Goal: Transaction & Acquisition: Purchase product/service

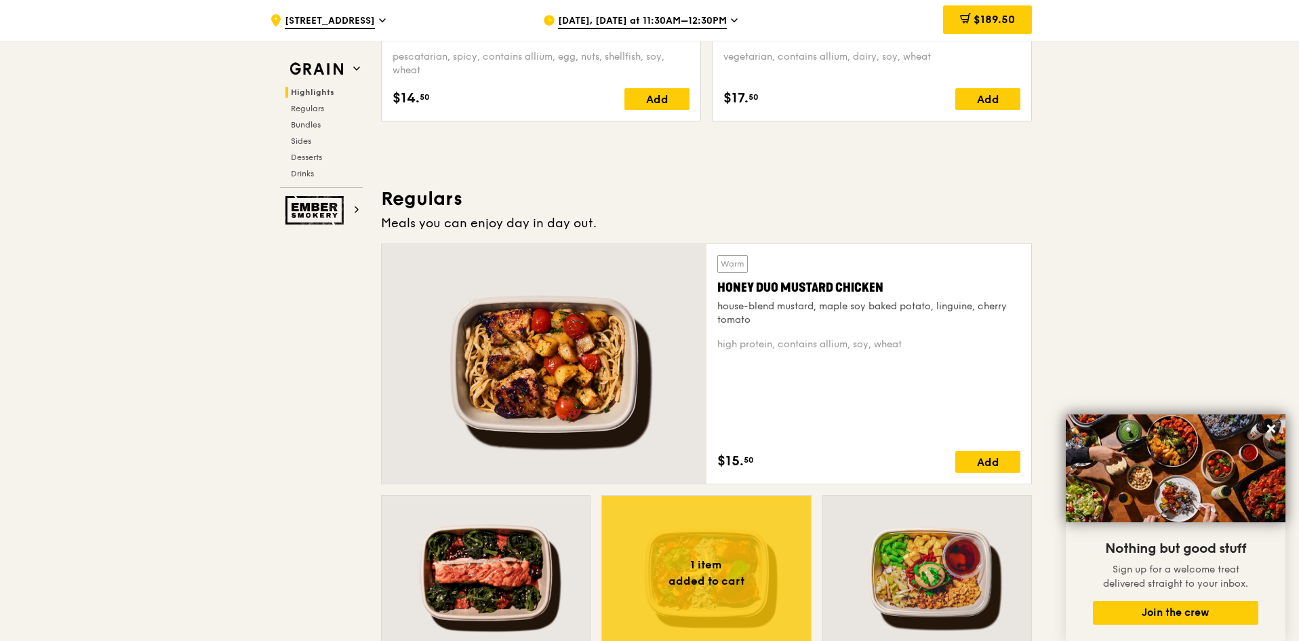
scroll to position [814, 0]
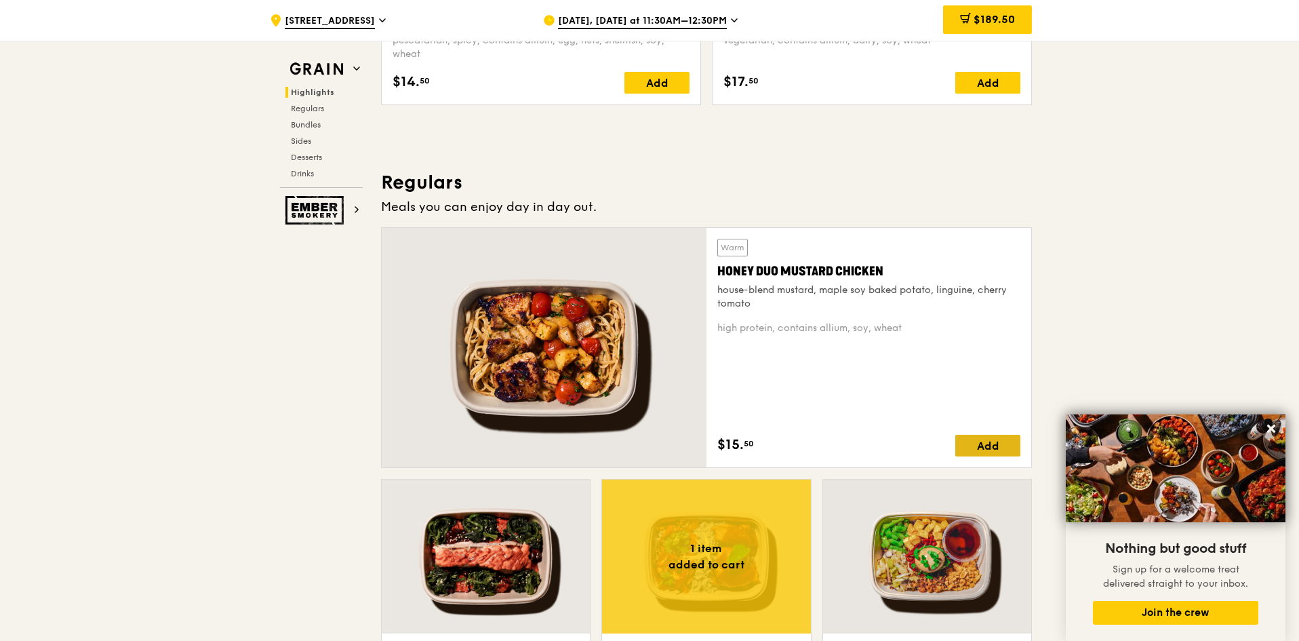
click at [1000, 450] on div "Add" at bounding box center [987, 446] width 65 height 22
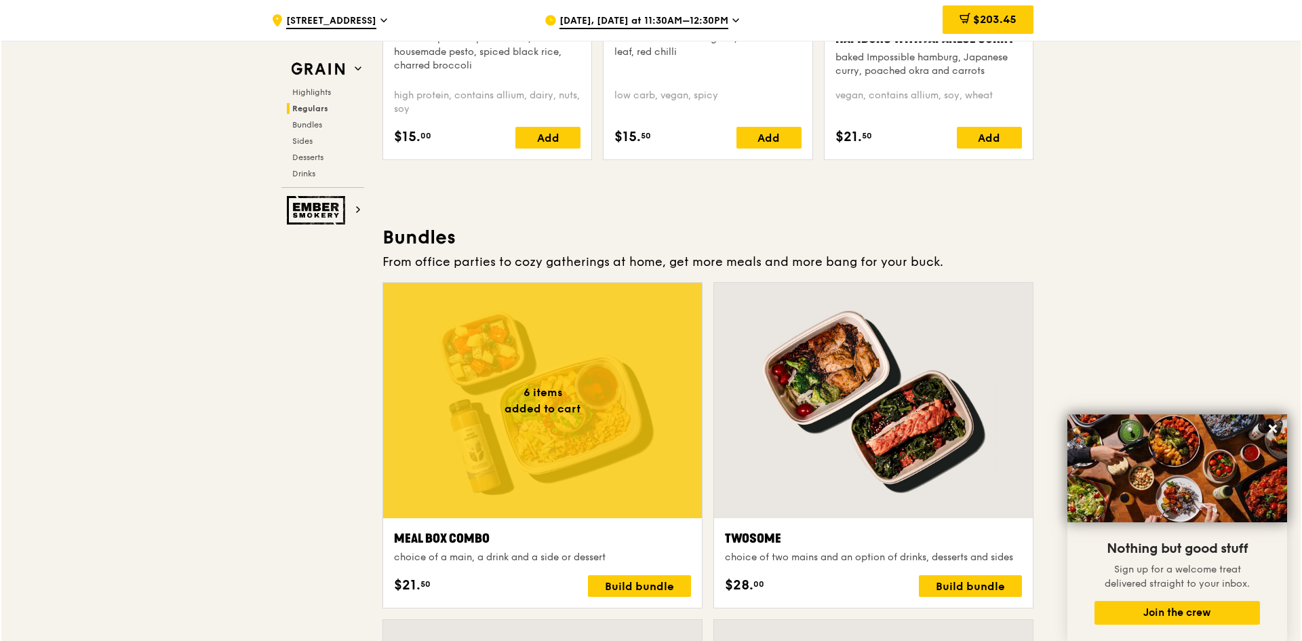
scroll to position [1966, 0]
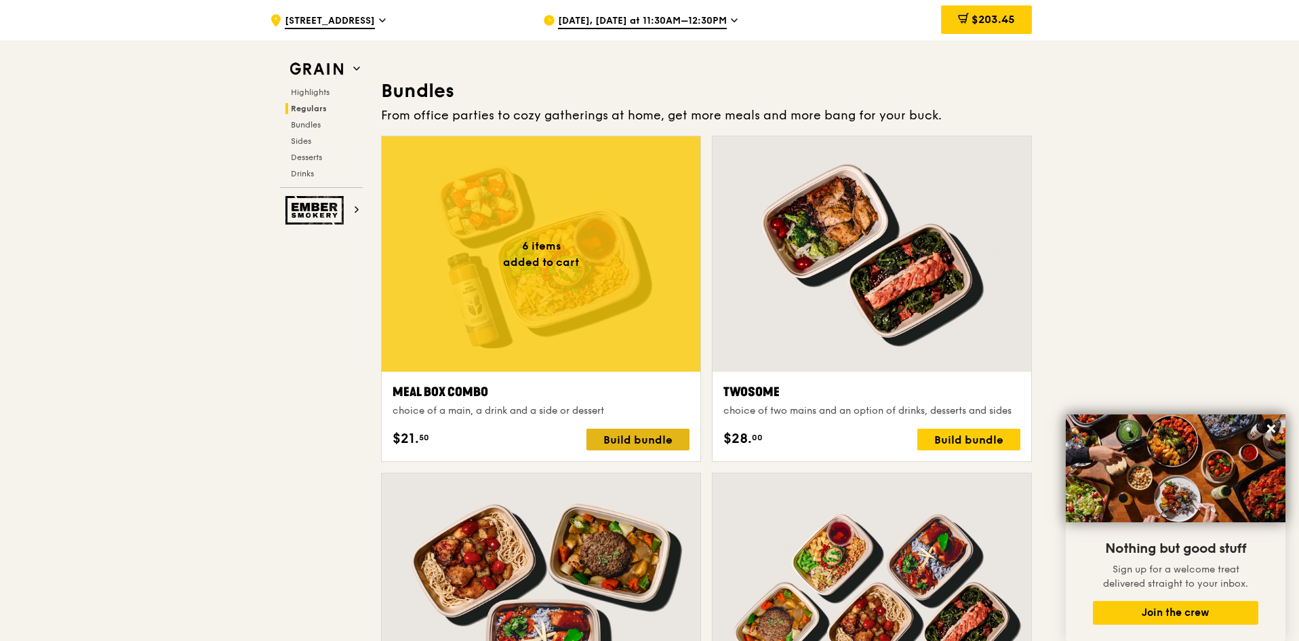
click at [635, 441] on div "Build bundle" at bounding box center [638, 440] width 103 height 22
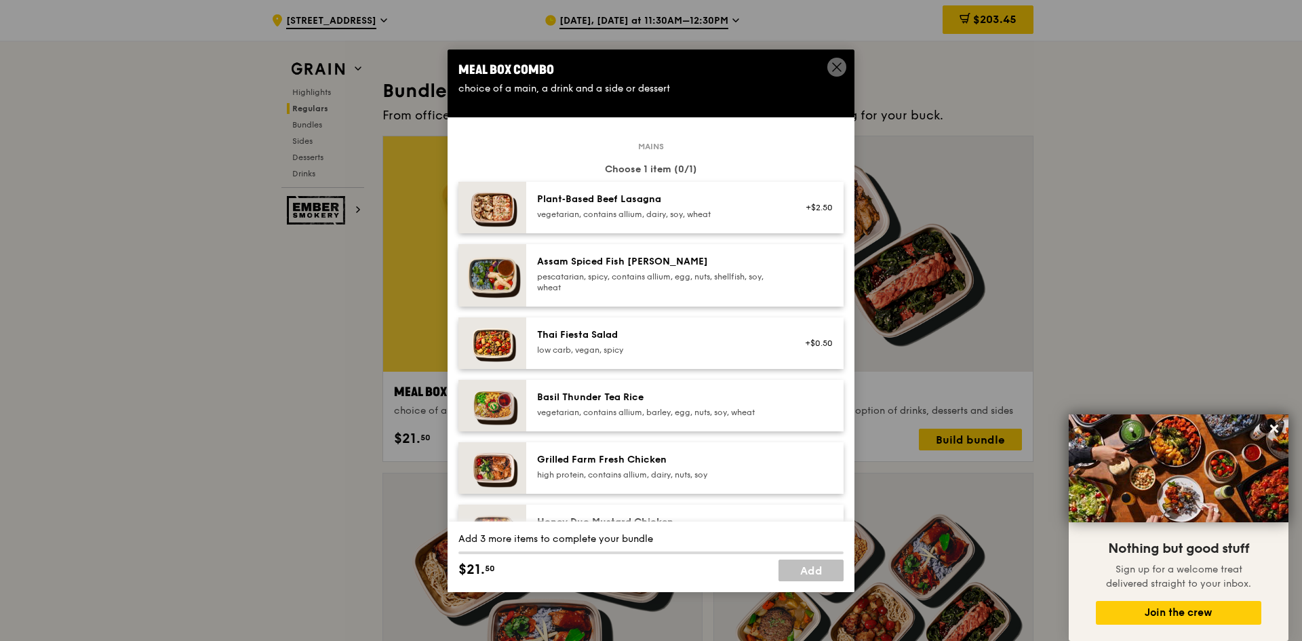
scroll to position [271, 0]
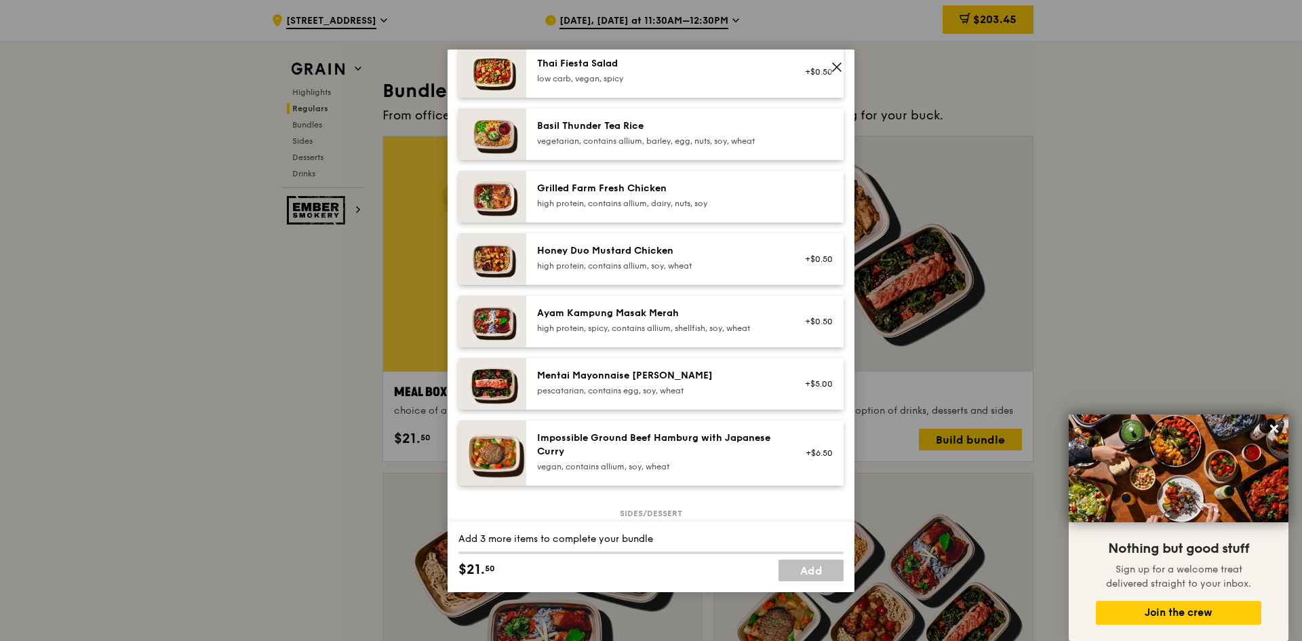
click at [702, 380] on div "Mentai Mayonnaise [PERSON_NAME]" at bounding box center [658, 376] width 243 height 14
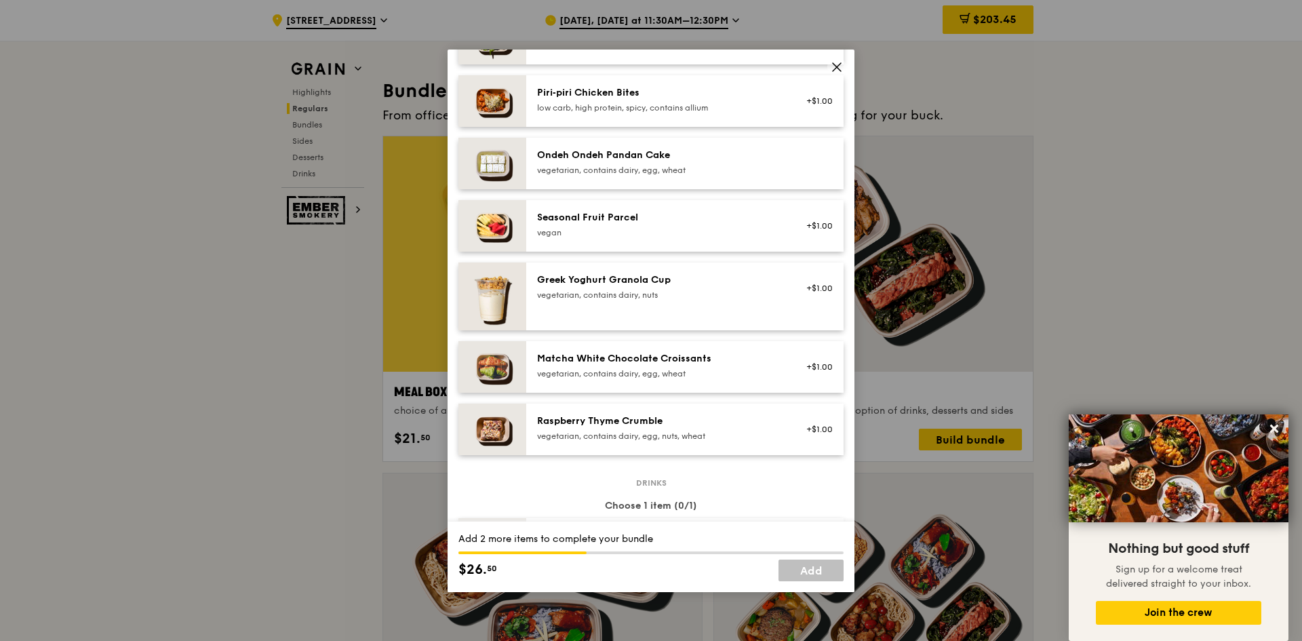
scroll to position [1017, 0]
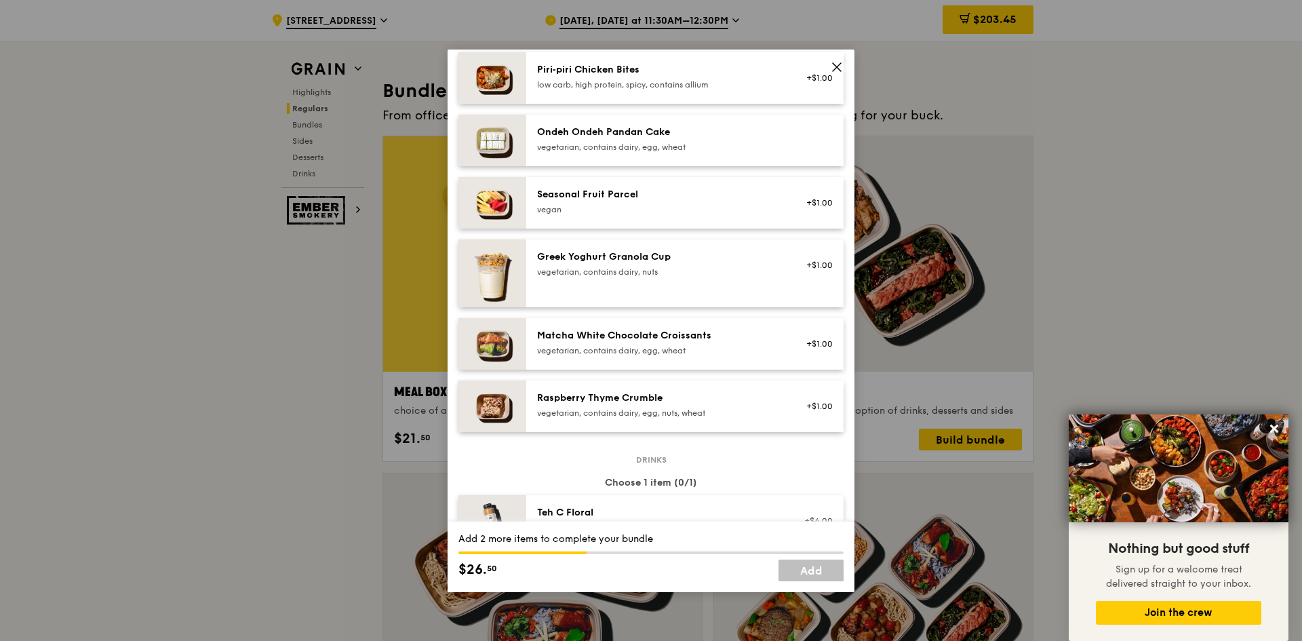
click at [693, 357] on div "Matcha White Chocolate Croissants vegetarian, contains dairy, egg, wheat" at bounding box center [659, 344] width 260 height 30
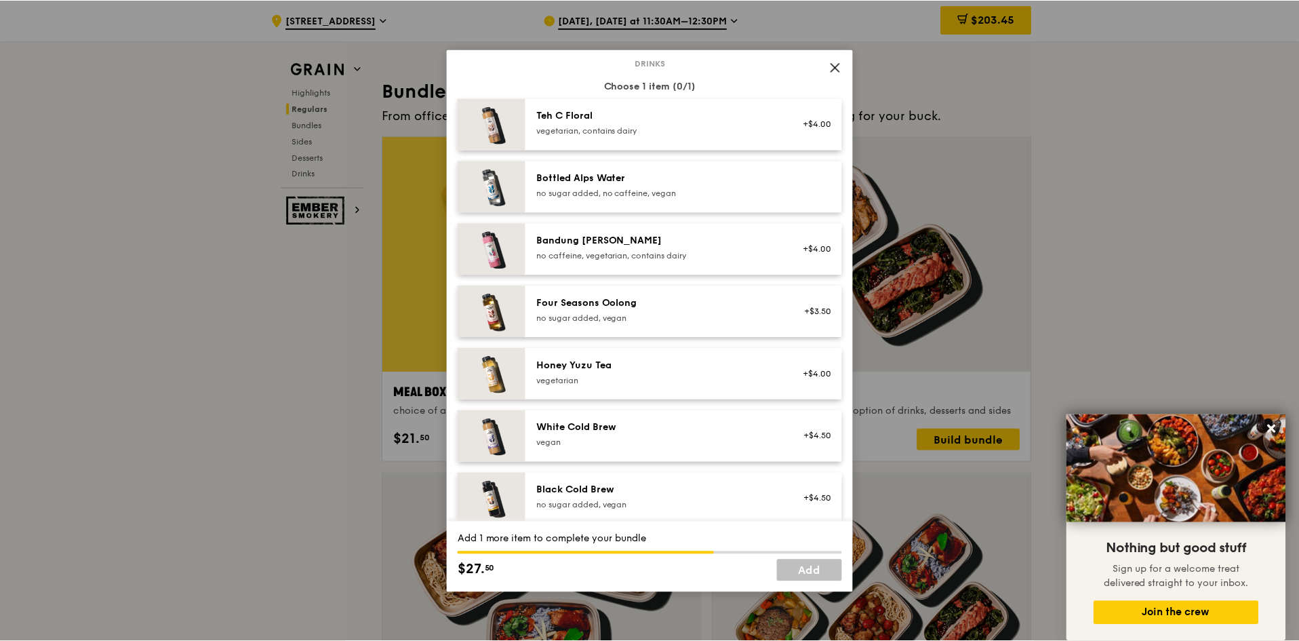
scroll to position [1424, 0]
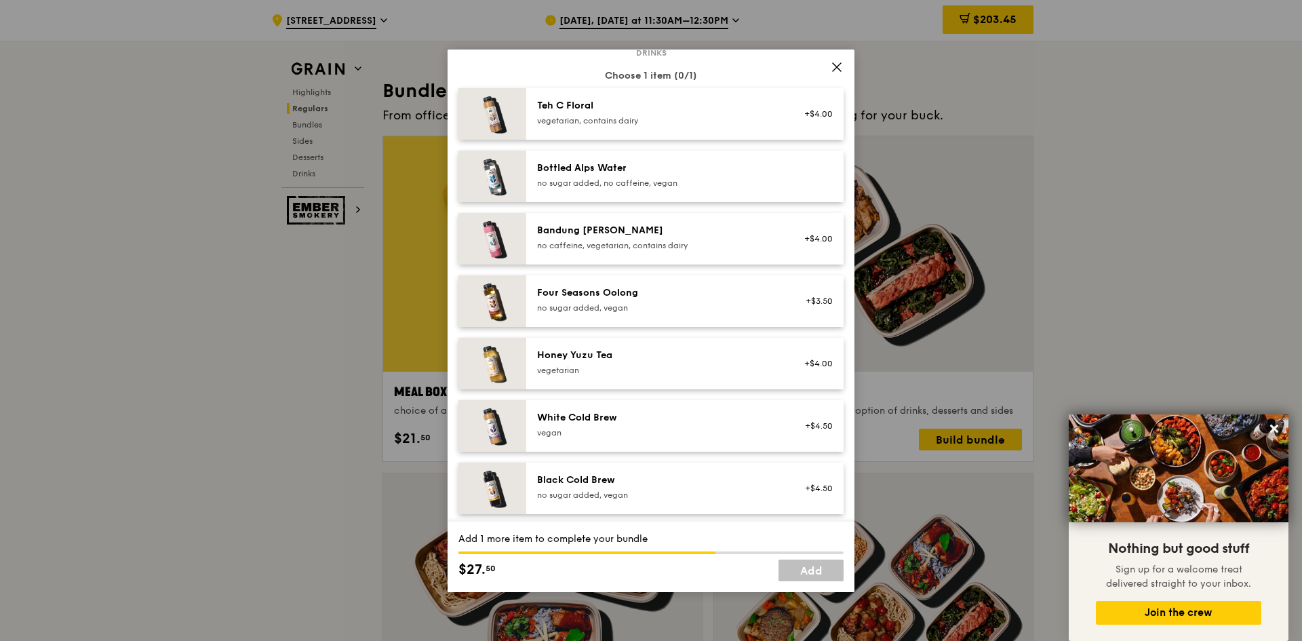
click at [667, 235] on div "Bandung [PERSON_NAME]" at bounding box center [658, 231] width 243 height 14
click at [817, 574] on link "Add" at bounding box center [810, 570] width 65 height 22
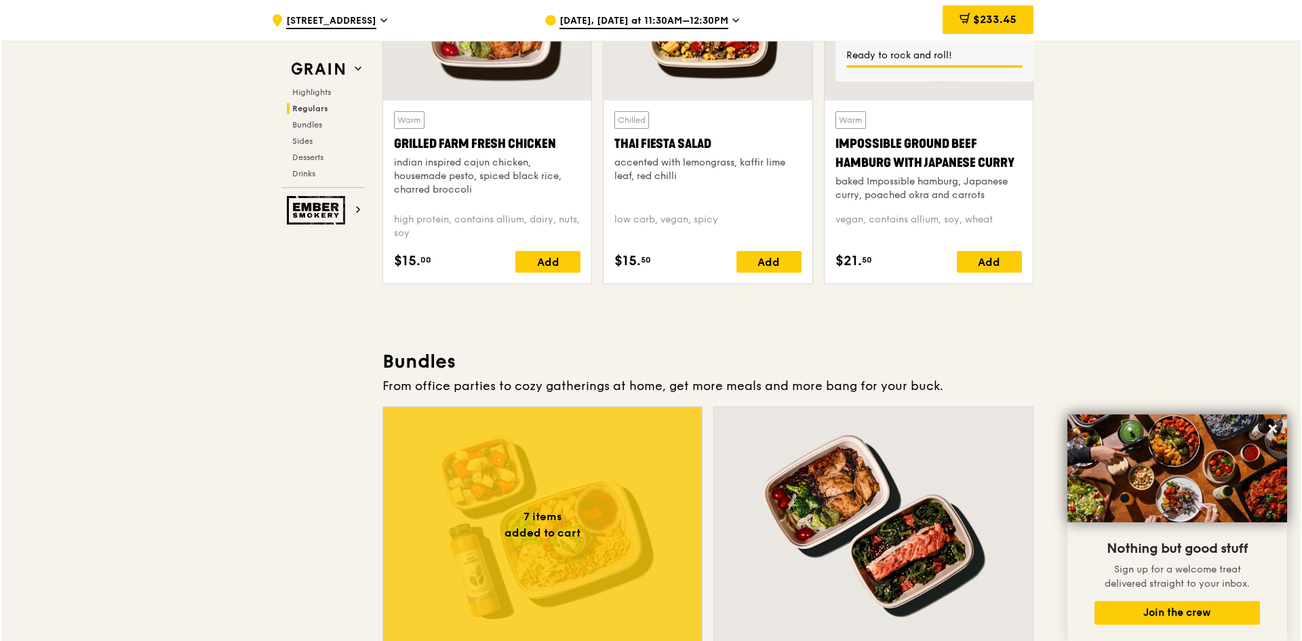
scroll to position [1695, 0]
click at [638, 507] on div at bounding box center [541, 525] width 319 height 235
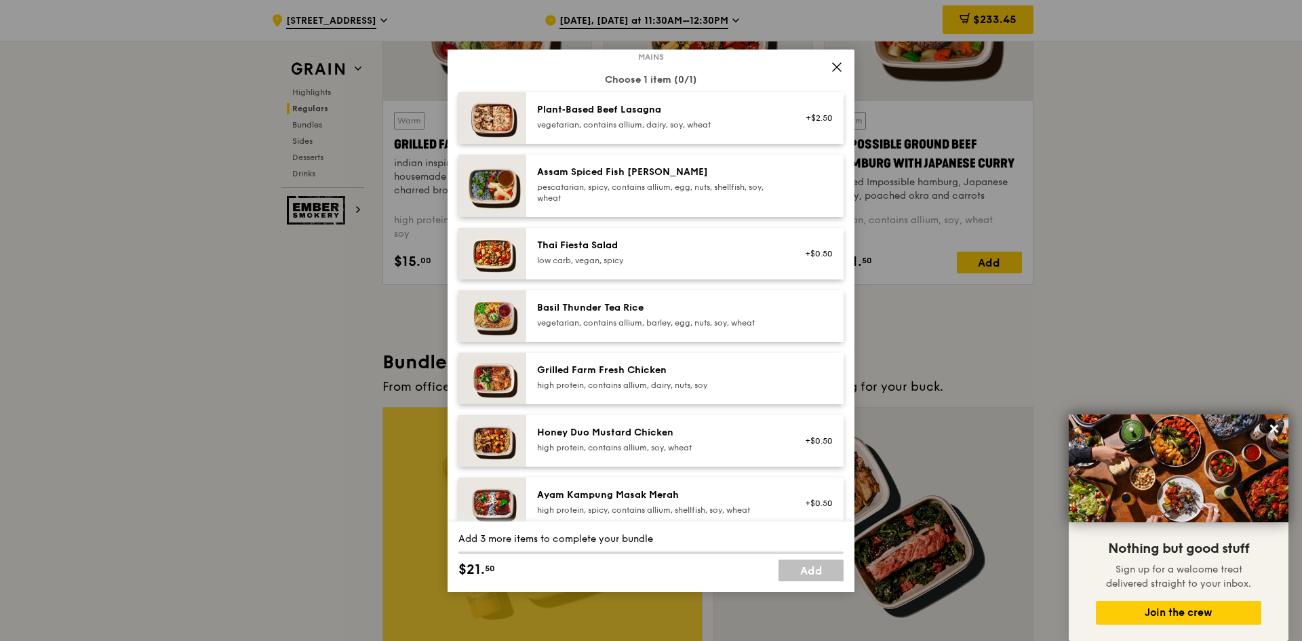
scroll to position [203, 0]
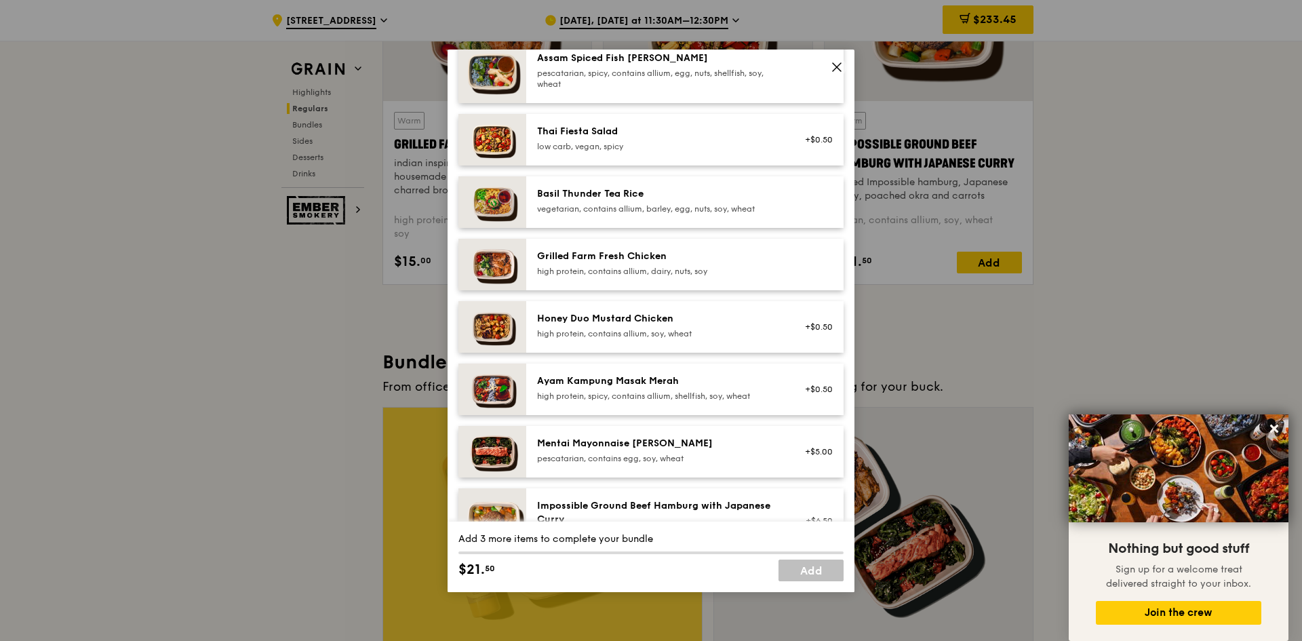
click at [653, 334] on div "high protein, contains allium, soy, wheat" at bounding box center [658, 333] width 243 height 11
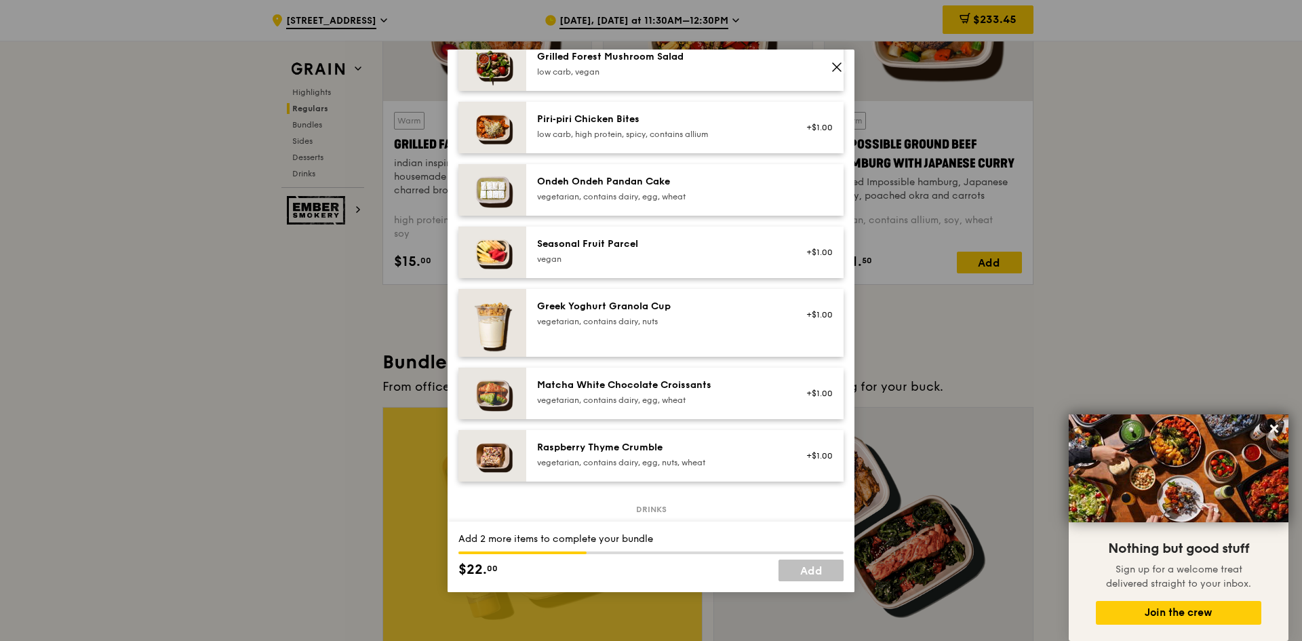
scroll to position [1017, 0]
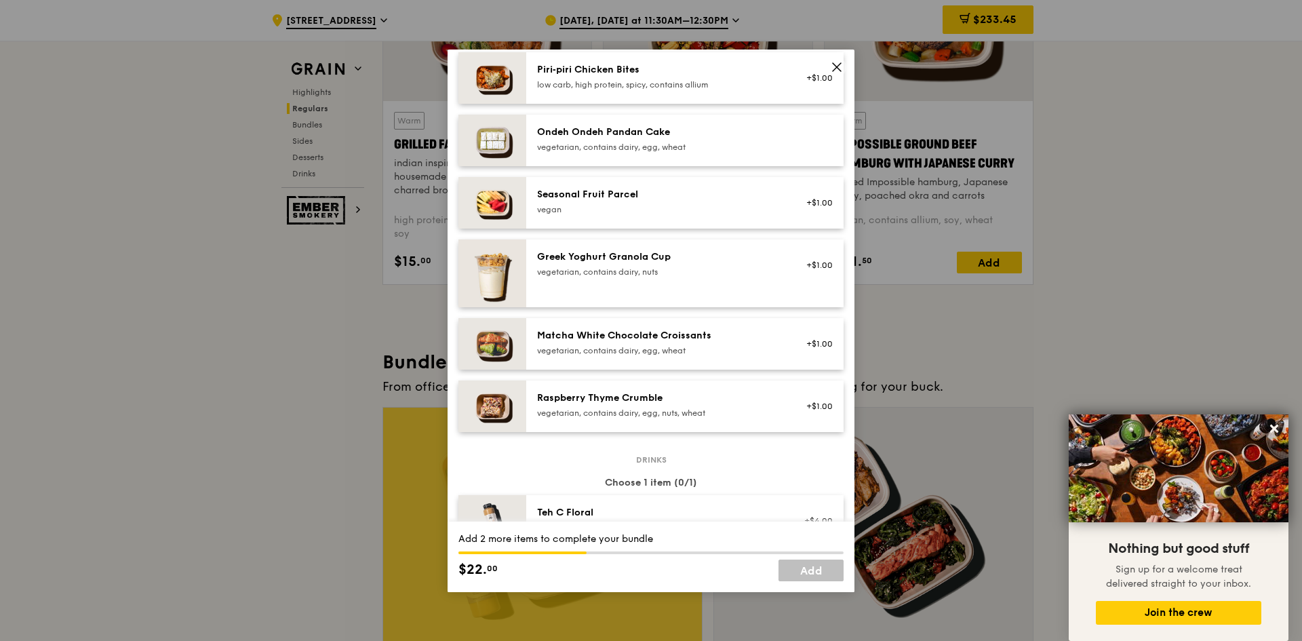
click at [656, 355] on div "vegetarian, contains dairy, egg, wheat" at bounding box center [658, 350] width 243 height 11
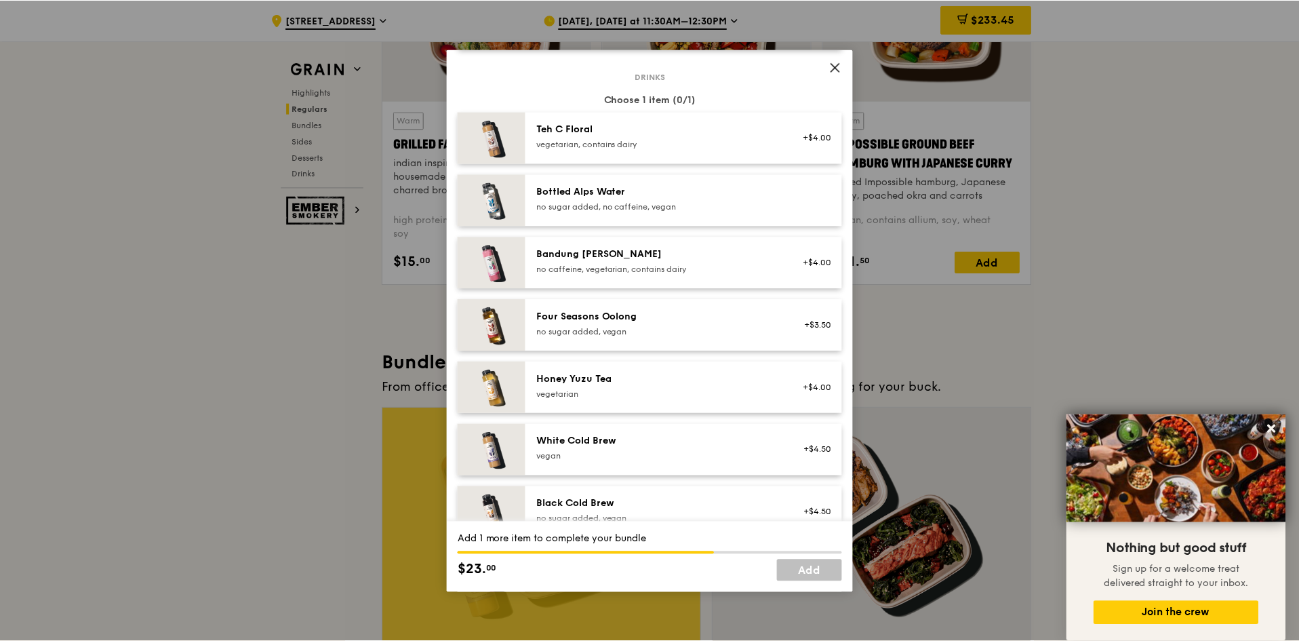
scroll to position [1424, 0]
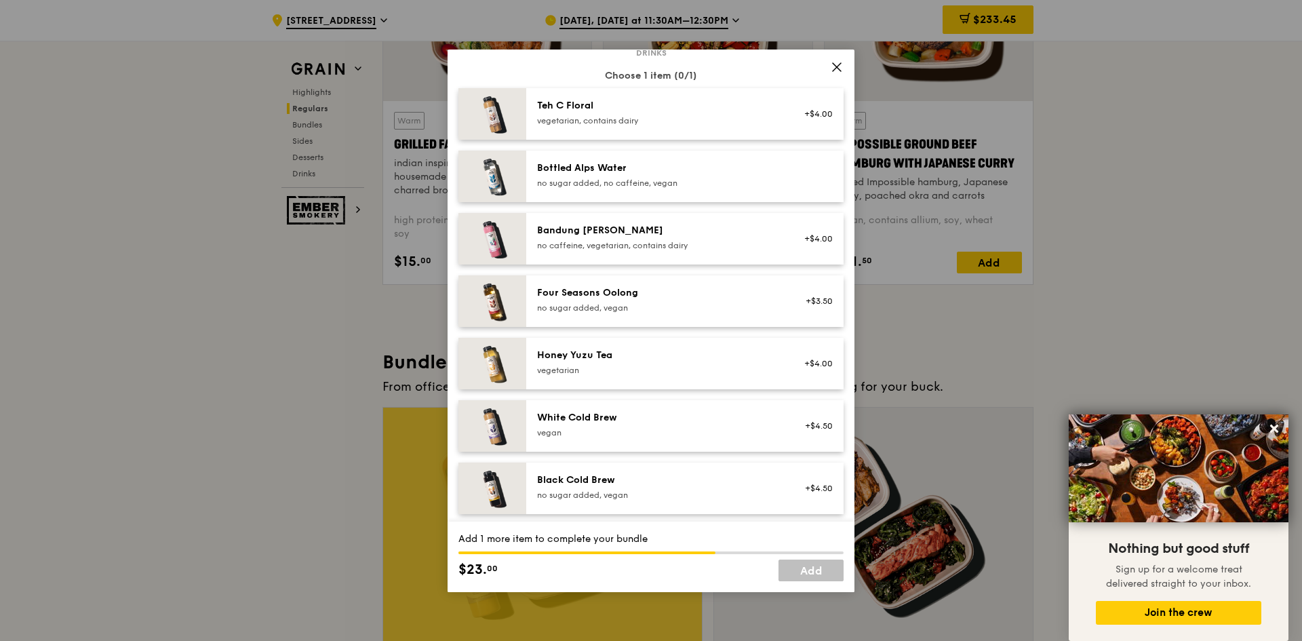
click at [656, 355] on div "Honey Yuzu Tea" at bounding box center [658, 356] width 243 height 14
click at [807, 574] on link "Add" at bounding box center [810, 570] width 65 height 22
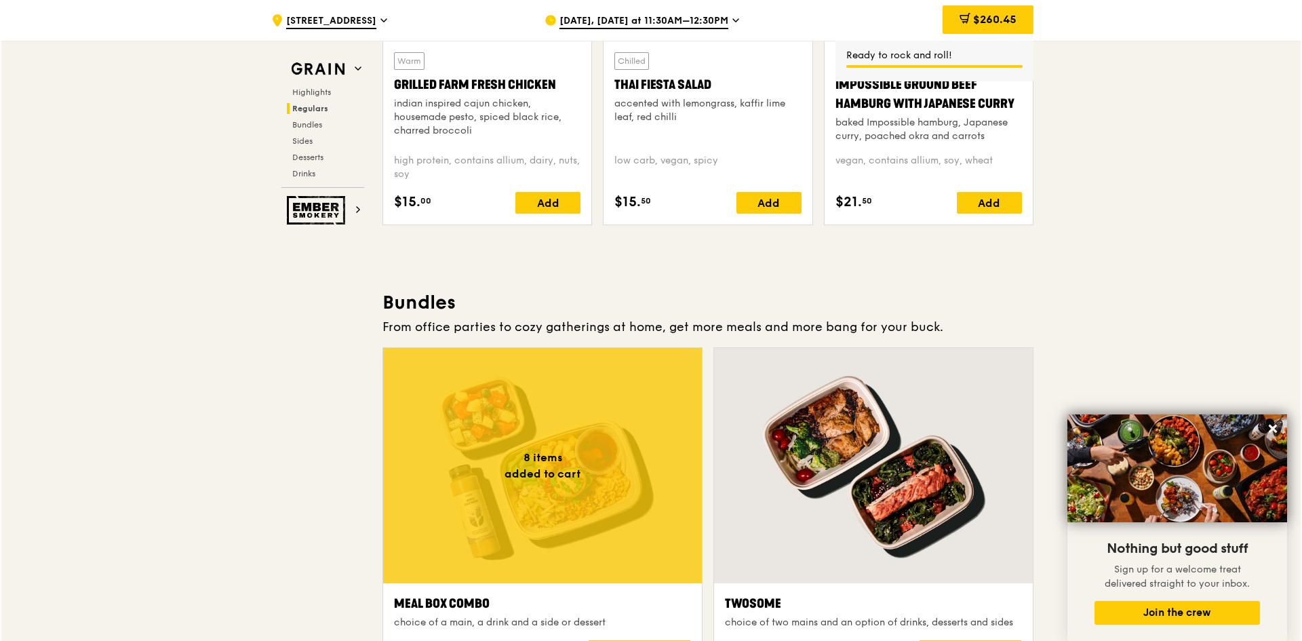
scroll to position [1831, 0]
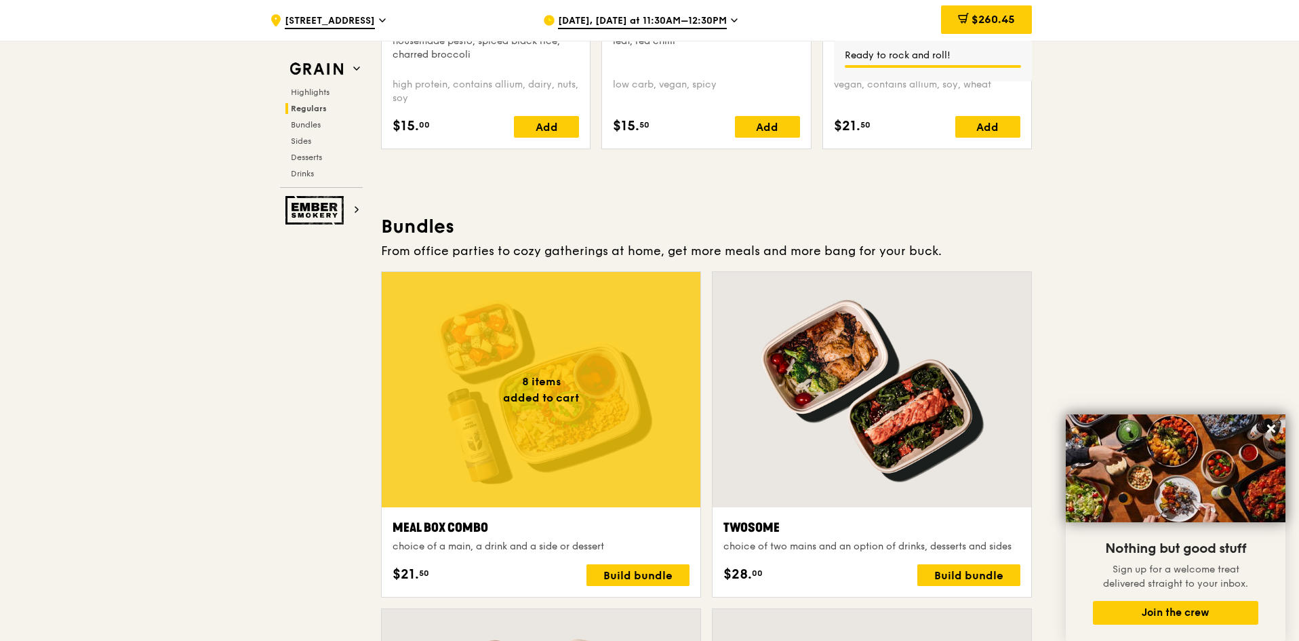
click at [578, 406] on div at bounding box center [541, 389] width 319 height 235
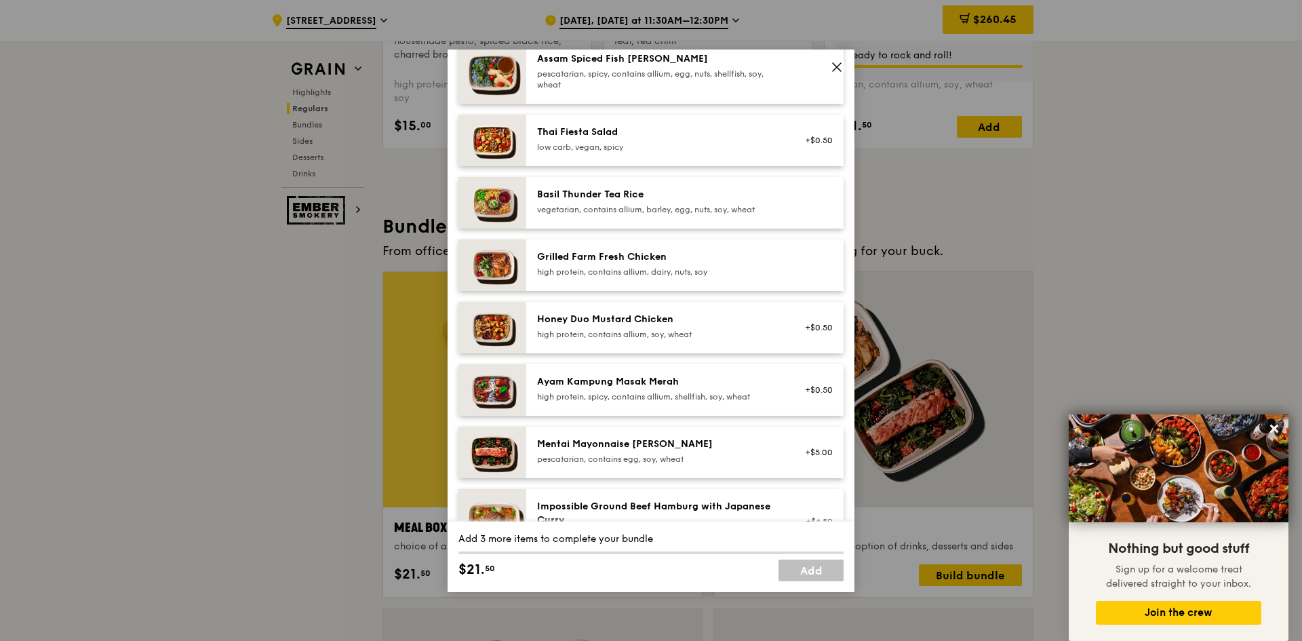
scroll to position [203, 0]
click at [623, 339] on div "Honey Duo Mustard Chicken high protein, contains allium, soy, wheat" at bounding box center [659, 327] width 260 height 30
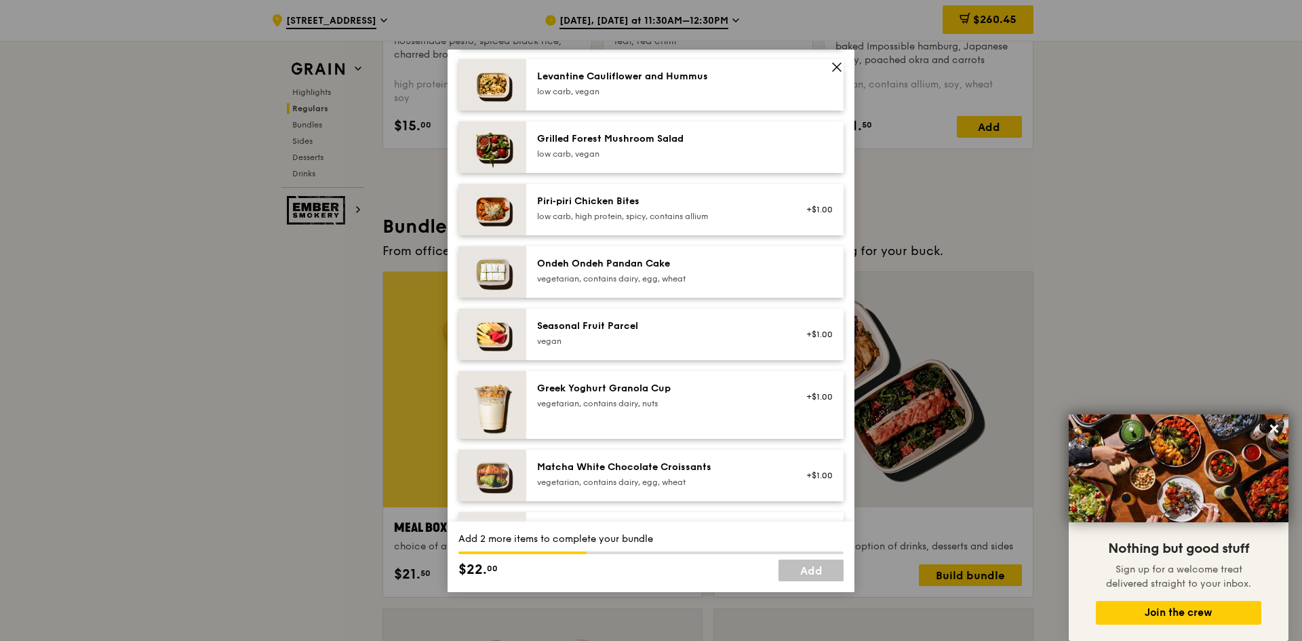
scroll to position [949, 0]
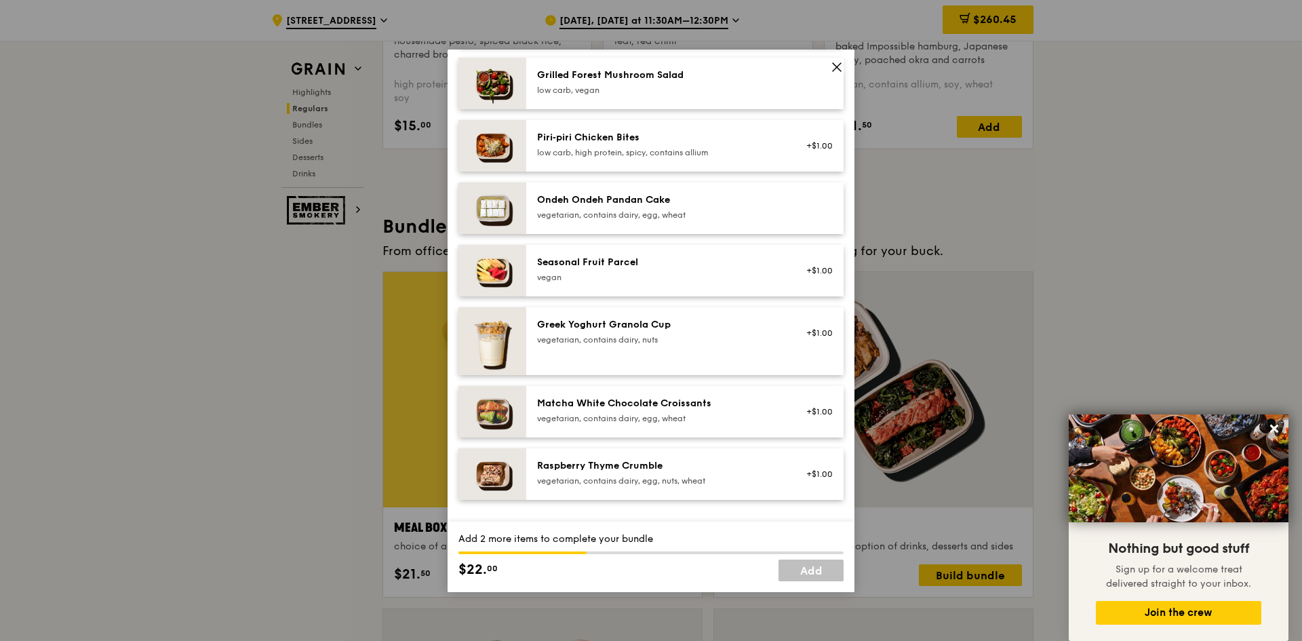
click at [608, 403] on div "Matcha White Chocolate Croissants" at bounding box center [658, 404] width 243 height 14
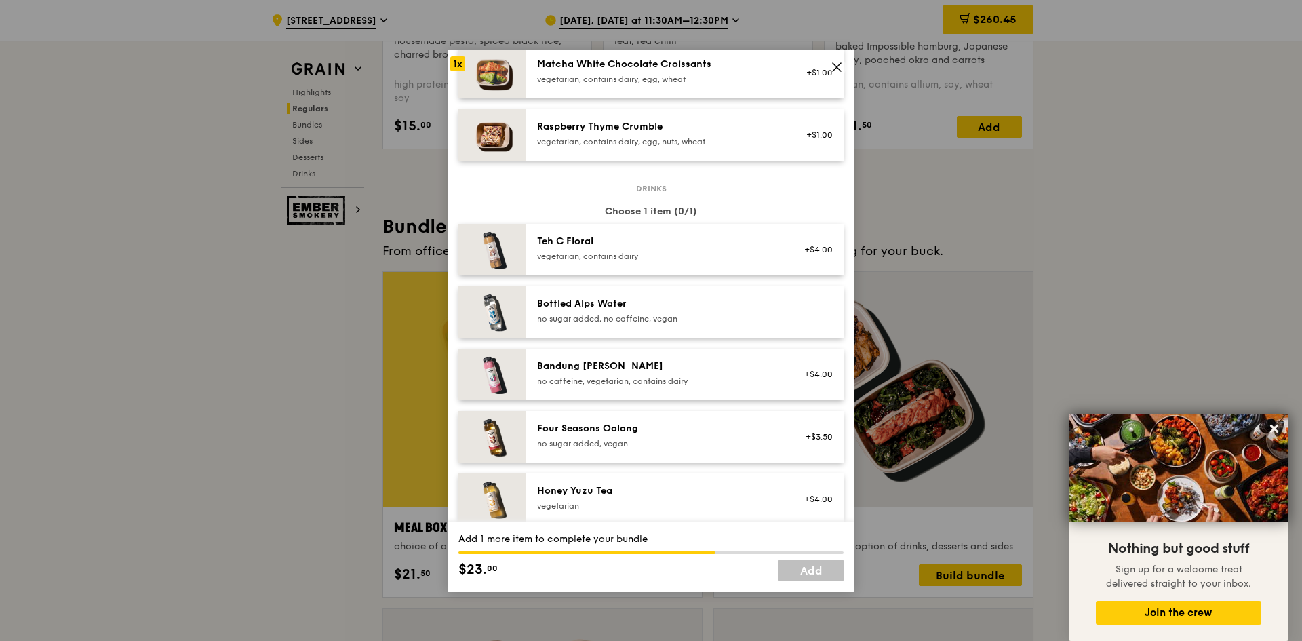
scroll to position [1356, 0]
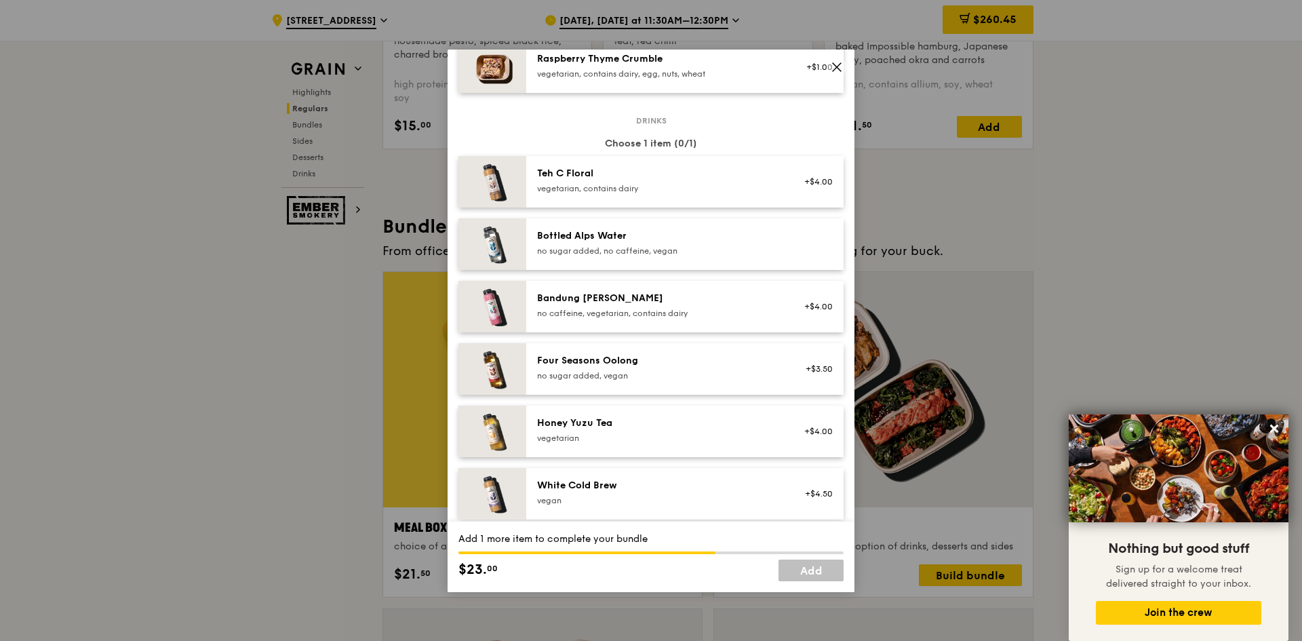
click at [620, 183] on div "vegetarian, contains dairy" at bounding box center [658, 188] width 243 height 11
click at [808, 568] on link "Add" at bounding box center [810, 570] width 65 height 22
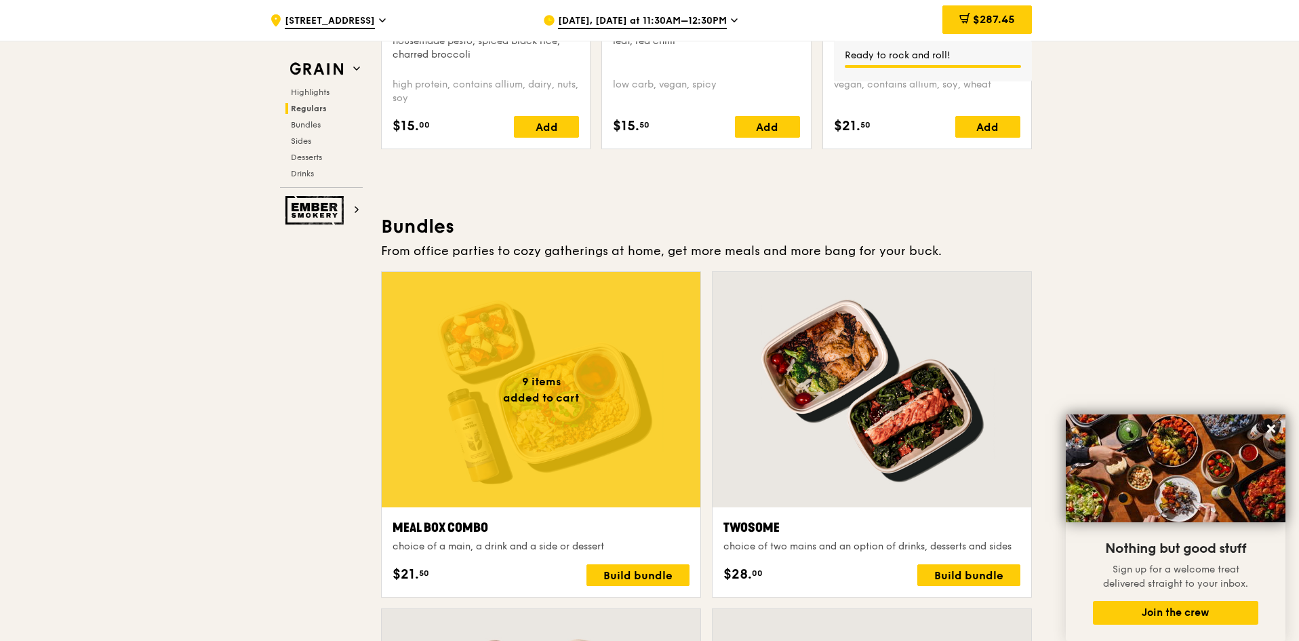
click at [582, 482] on div at bounding box center [541, 389] width 319 height 235
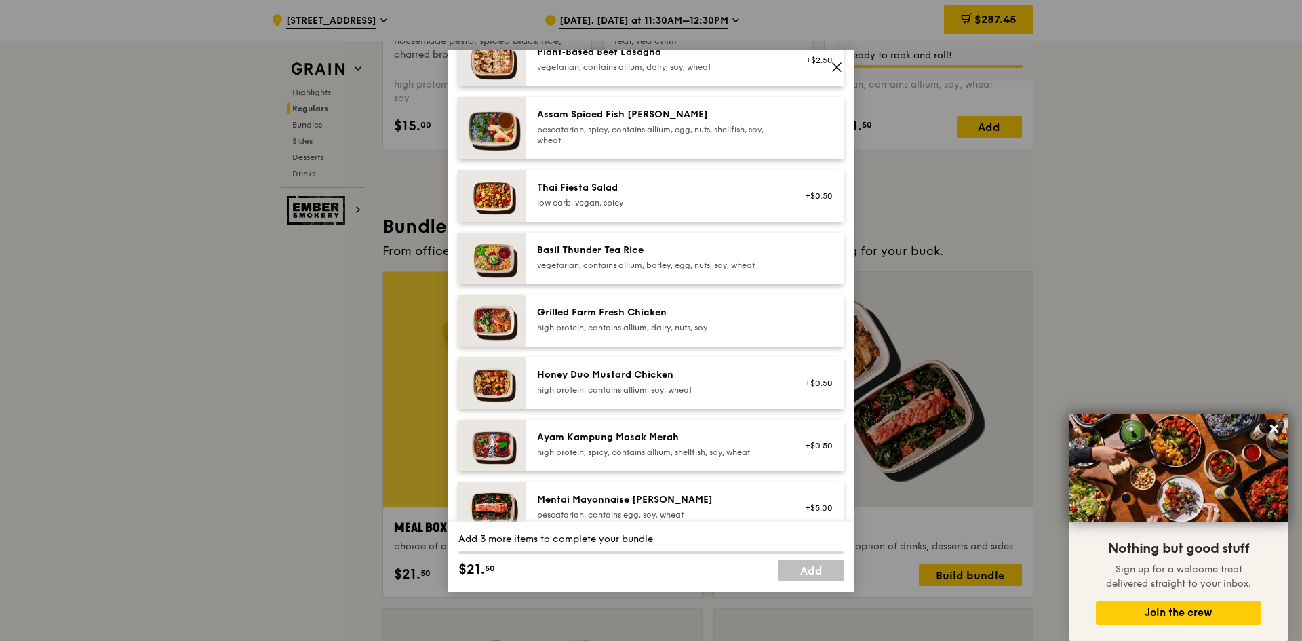
scroll to position [339, 0]
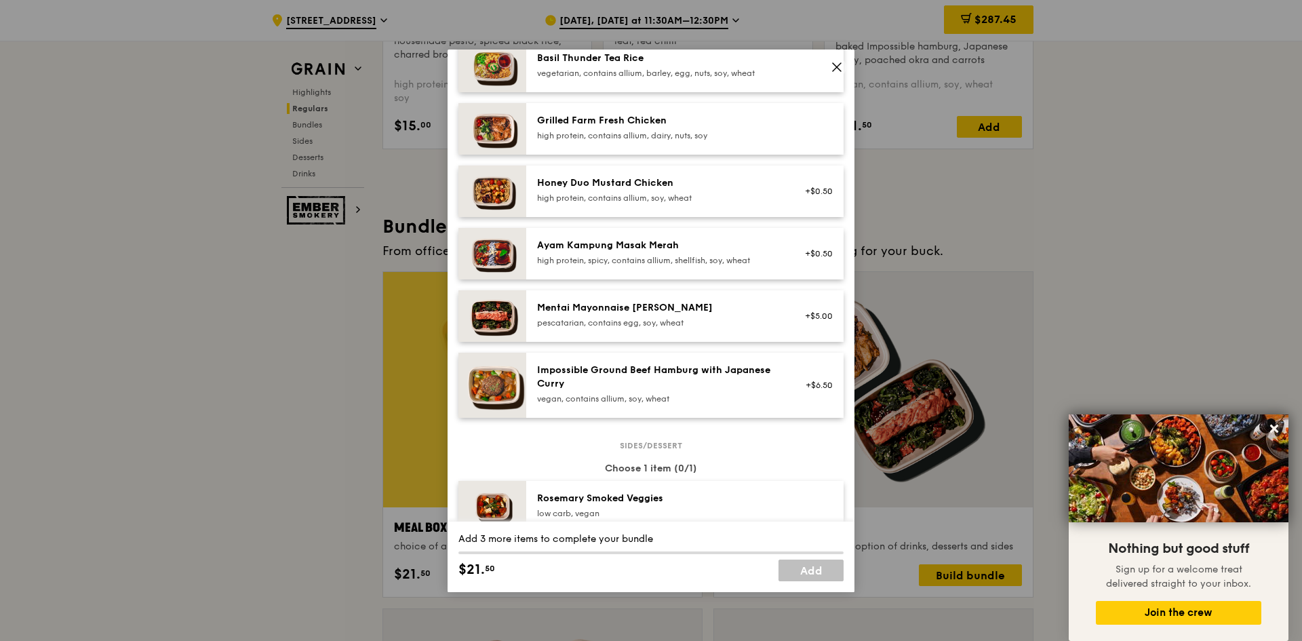
click at [622, 306] on div "Mentai Mayonnaise [PERSON_NAME]" at bounding box center [658, 308] width 243 height 14
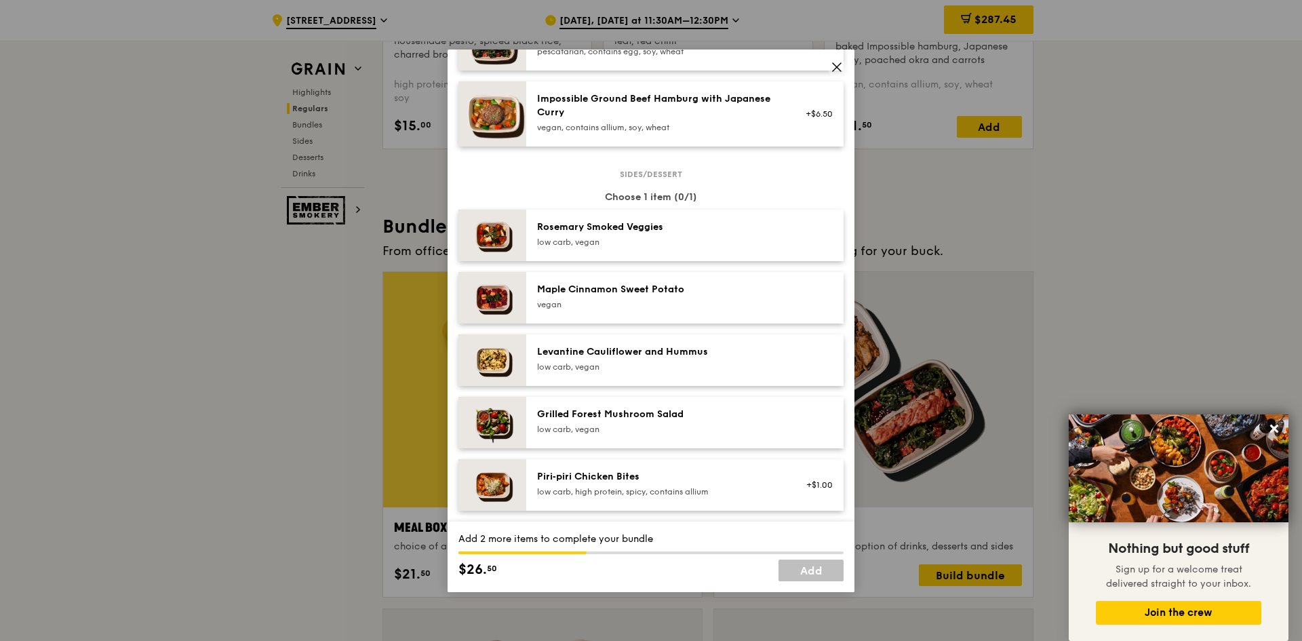
scroll to position [678, 0]
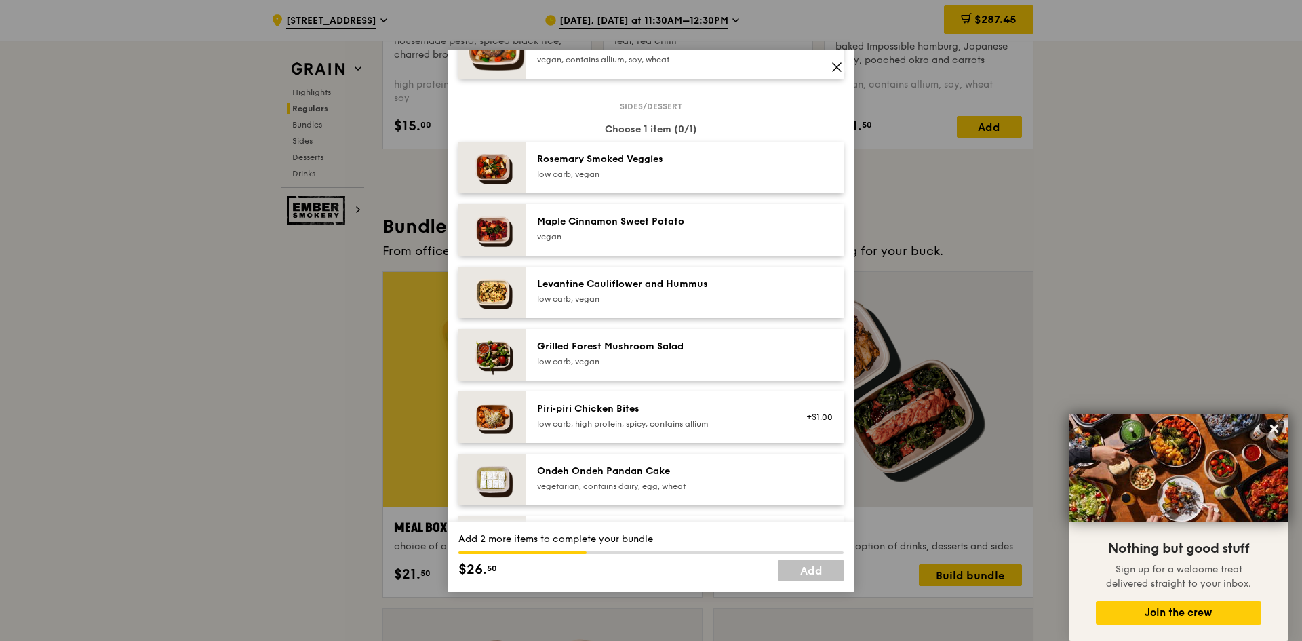
click at [614, 348] on div "Grilled Forest Mushroom Salad" at bounding box center [658, 347] width 243 height 14
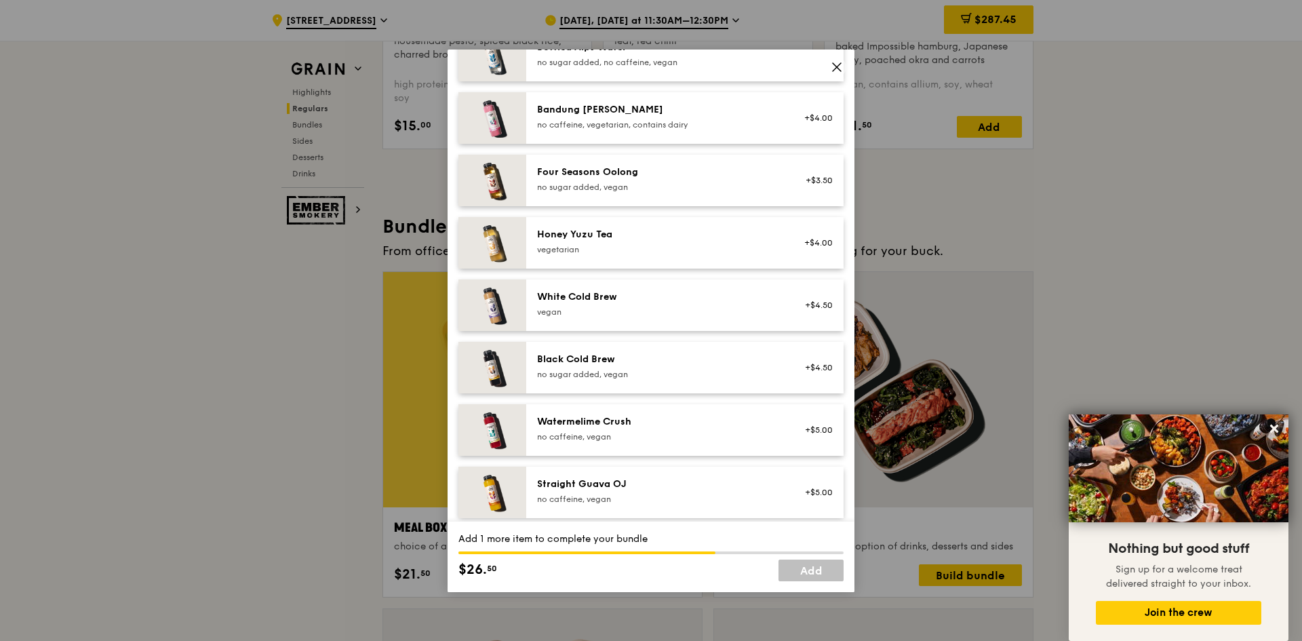
scroll to position [1552, 0]
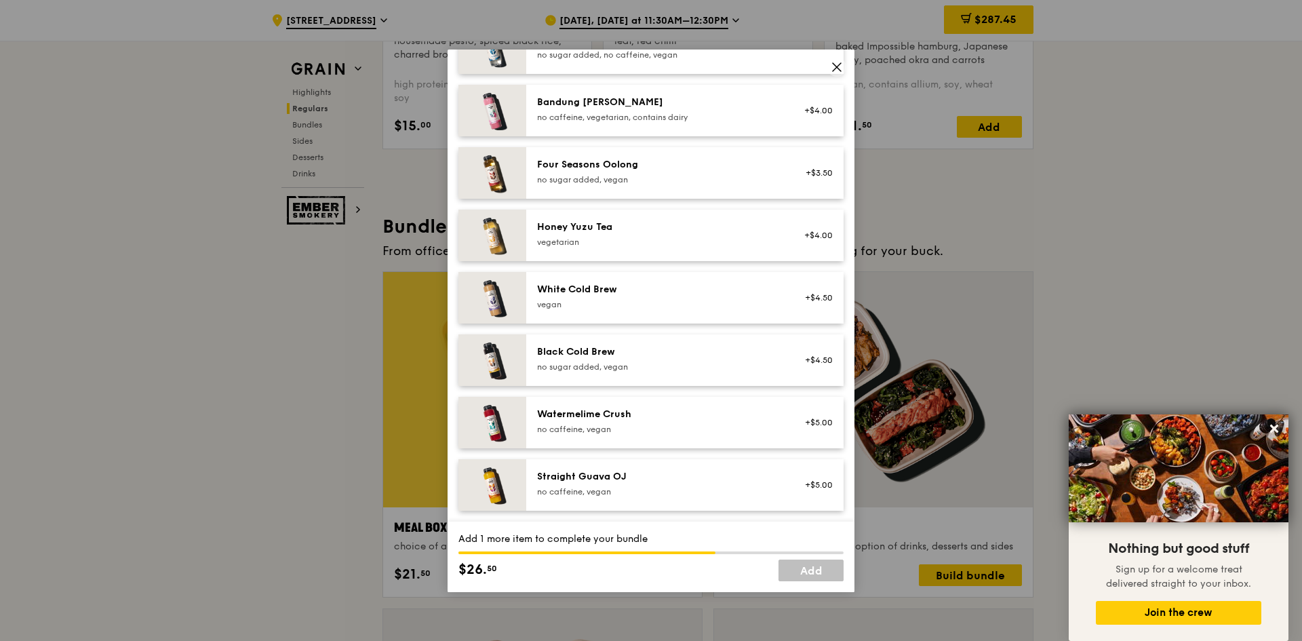
click at [625, 417] on div "Watermelime Crush" at bounding box center [658, 415] width 243 height 14
click at [806, 568] on link "Add" at bounding box center [810, 570] width 65 height 22
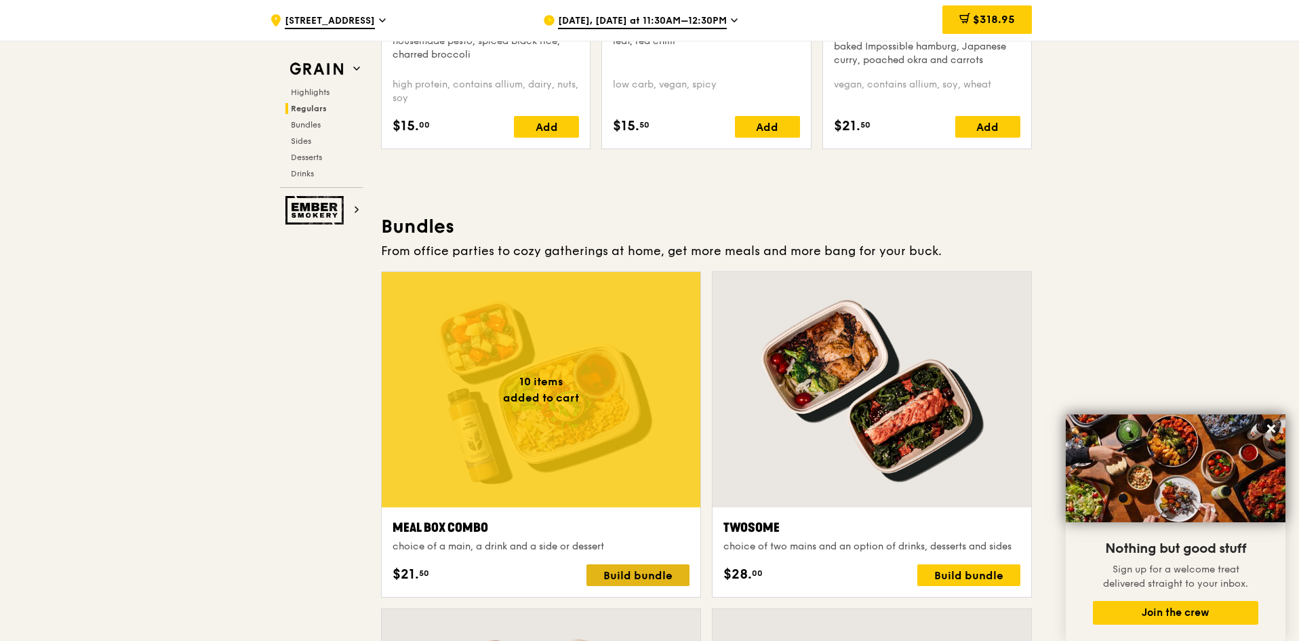
click at [632, 571] on div "Build bundle" at bounding box center [638, 575] width 103 height 22
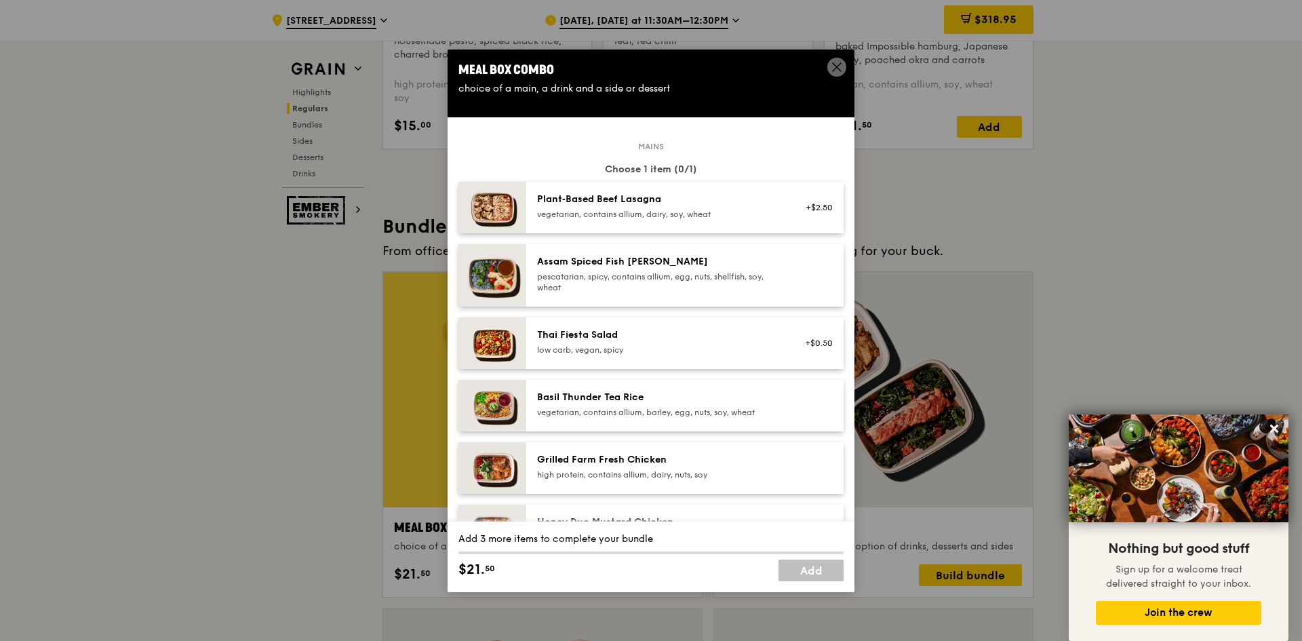
scroll to position [136, 0]
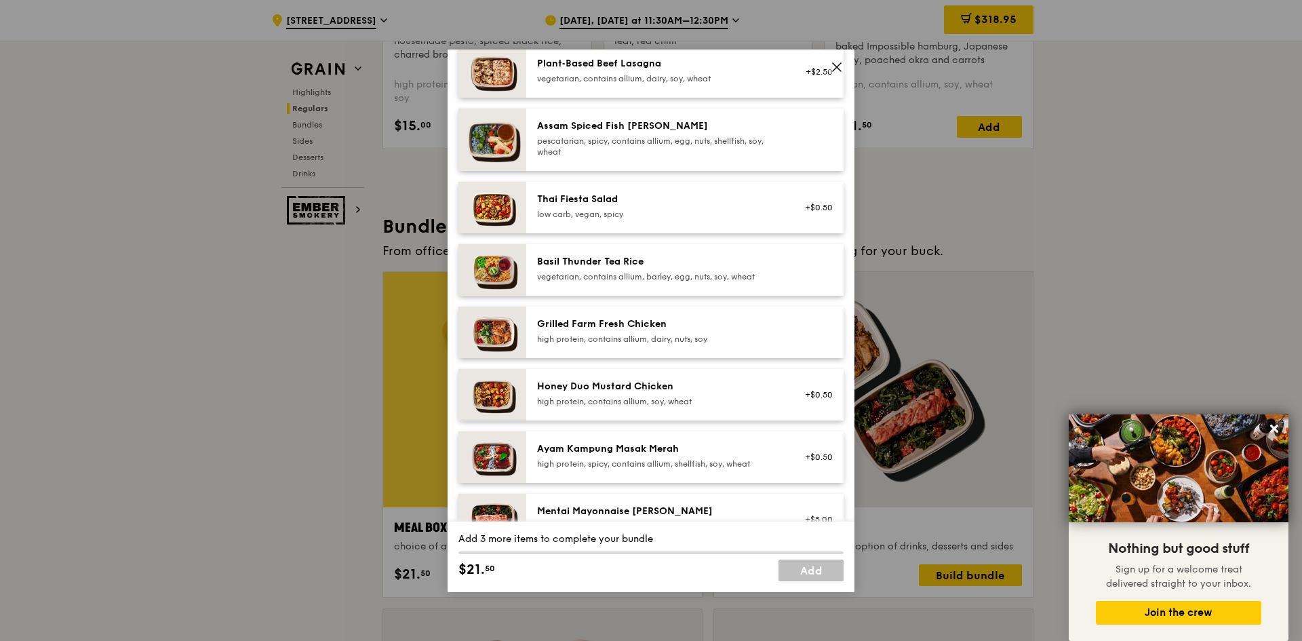
click at [628, 451] on div "Ayam Kampung Masak Merah" at bounding box center [658, 449] width 243 height 14
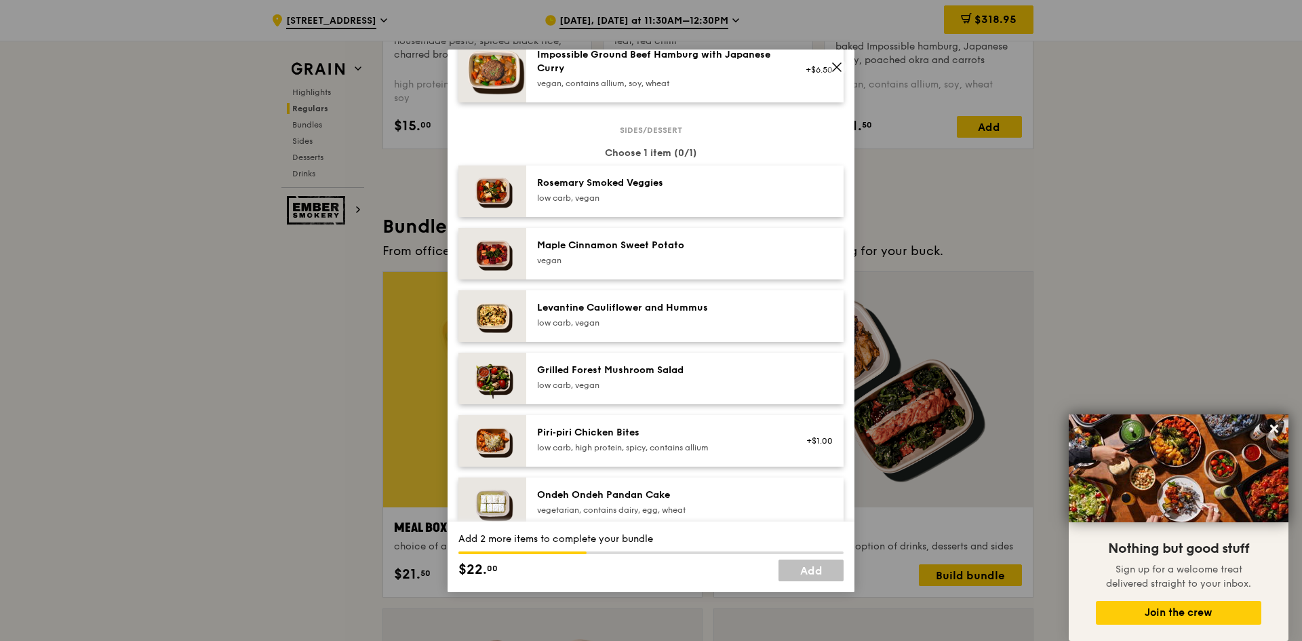
scroll to position [678, 0]
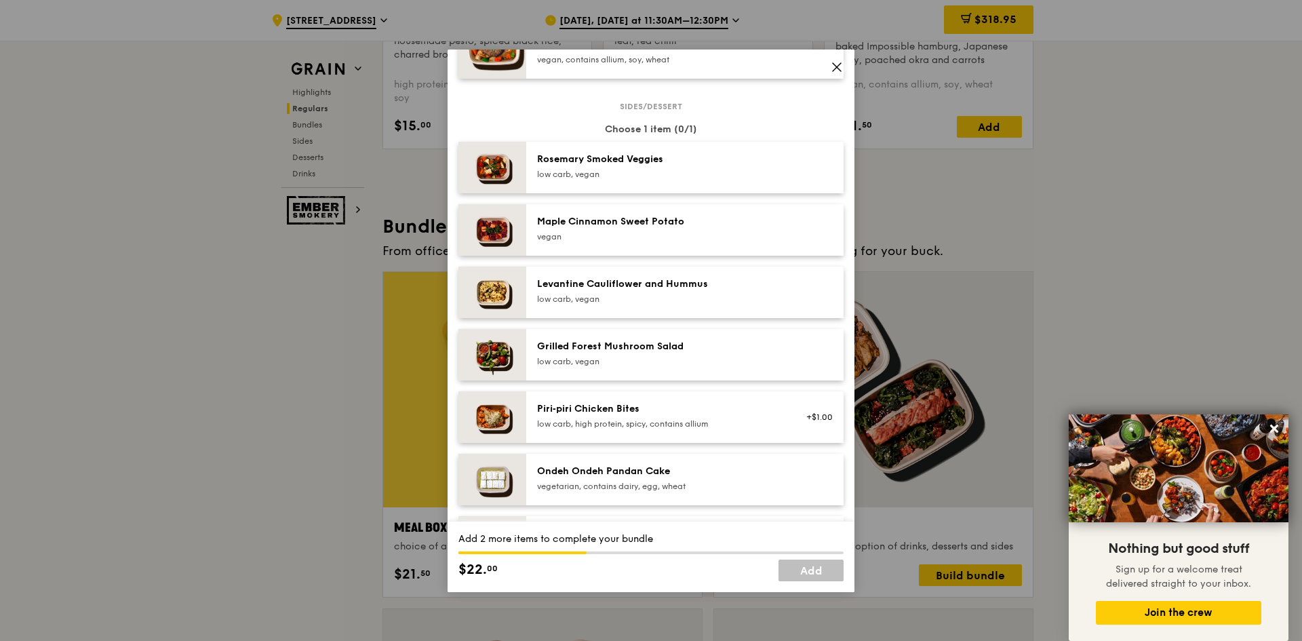
click at [630, 361] on div "low carb, vegan" at bounding box center [658, 361] width 243 height 11
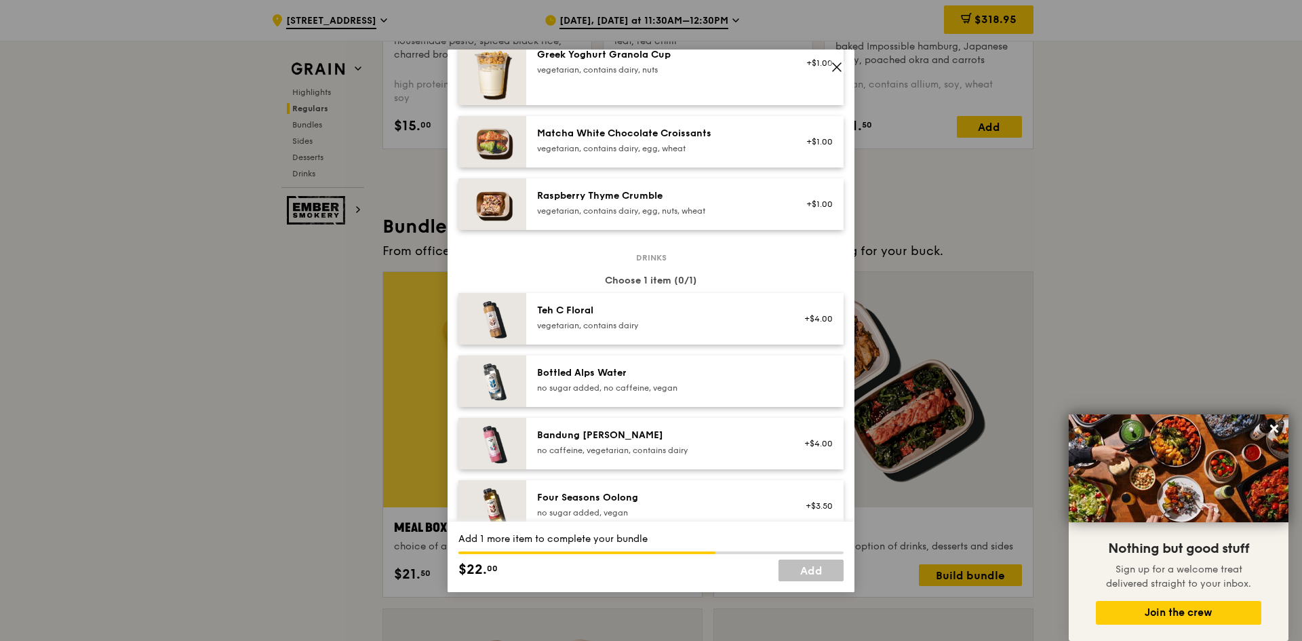
scroll to position [1221, 0]
click at [602, 429] on div "Bandung [PERSON_NAME]" at bounding box center [658, 434] width 243 height 14
click at [826, 568] on link "Add" at bounding box center [810, 570] width 65 height 22
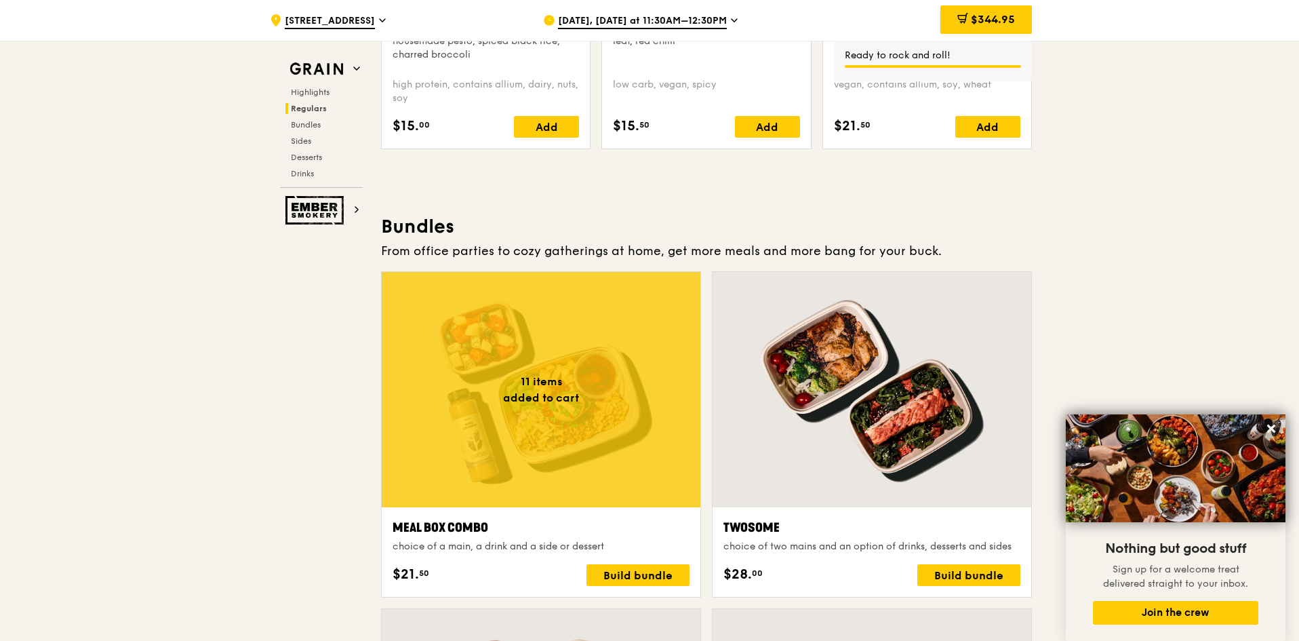
click at [1010, 22] on span "$344.95" at bounding box center [993, 19] width 44 height 13
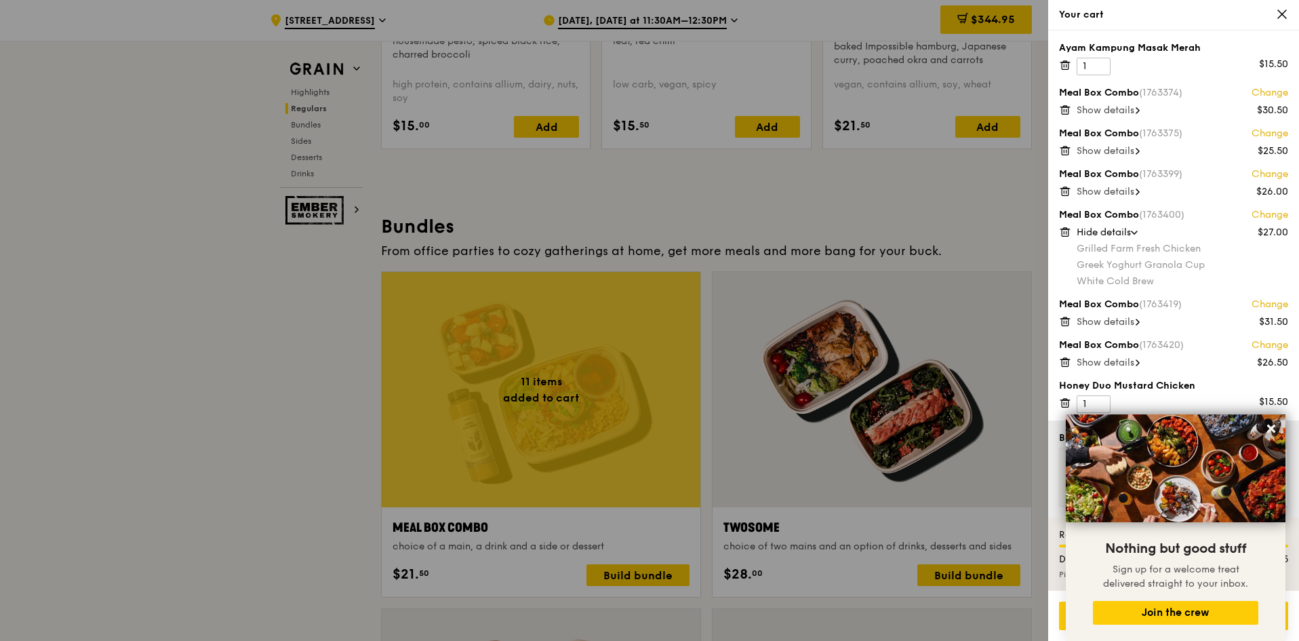
click at [1063, 234] on icon at bounding box center [1065, 232] width 12 height 12
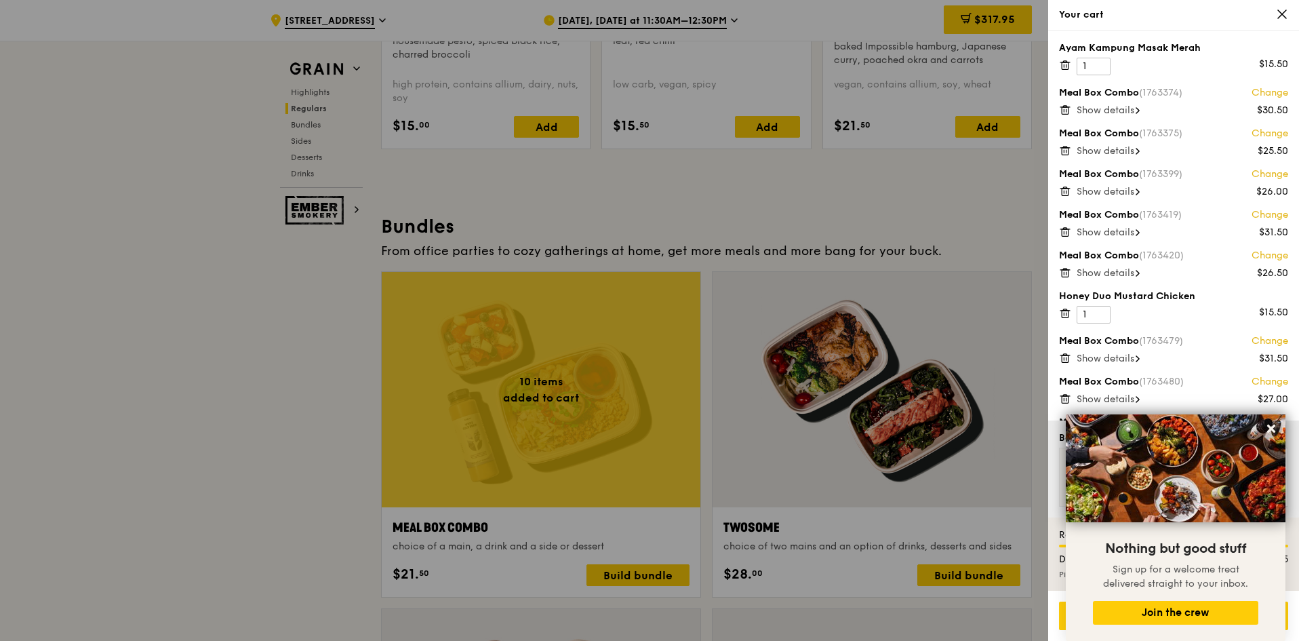
click at [939, 532] on div at bounding box center [649, 320] width 1299 height 641
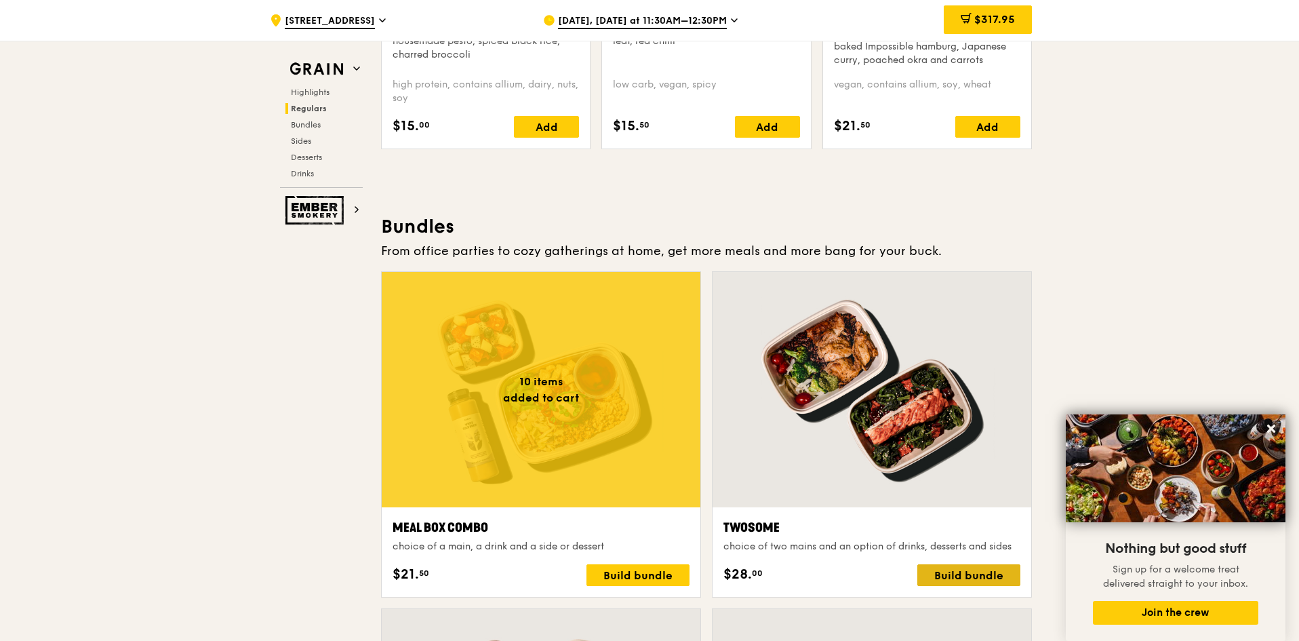
click at [953, 572] on div "Build bundle" at bounding box center [968, 575] width 103 height 22
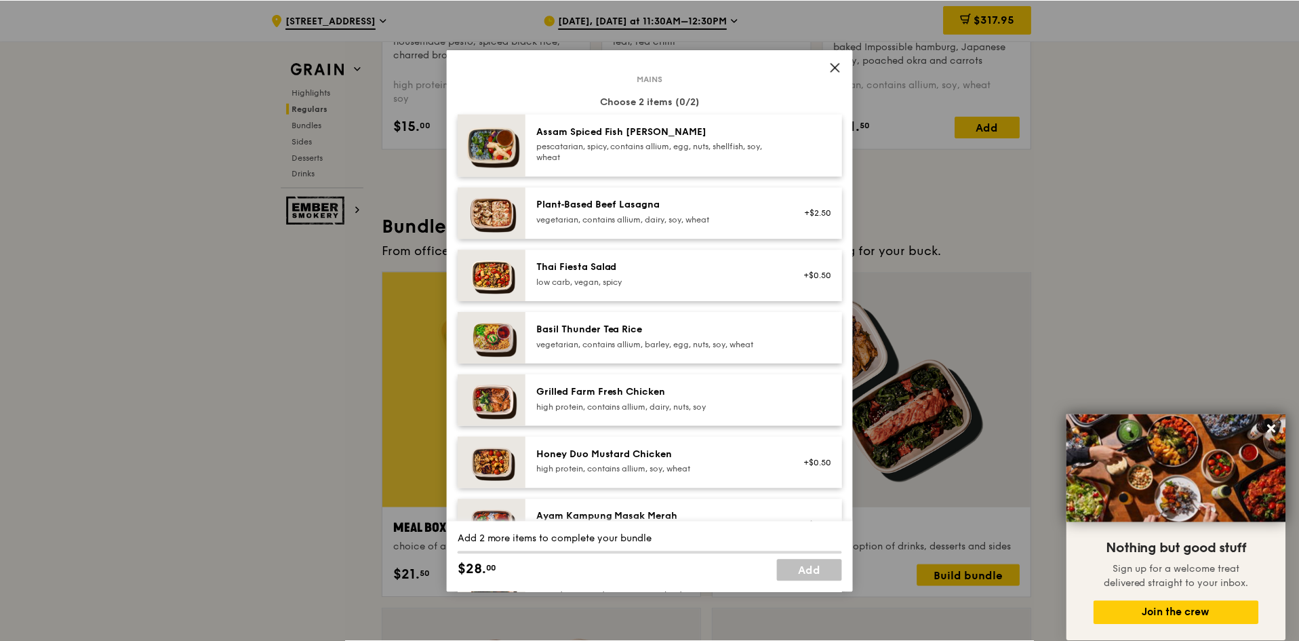
scroll to position [136, 0]
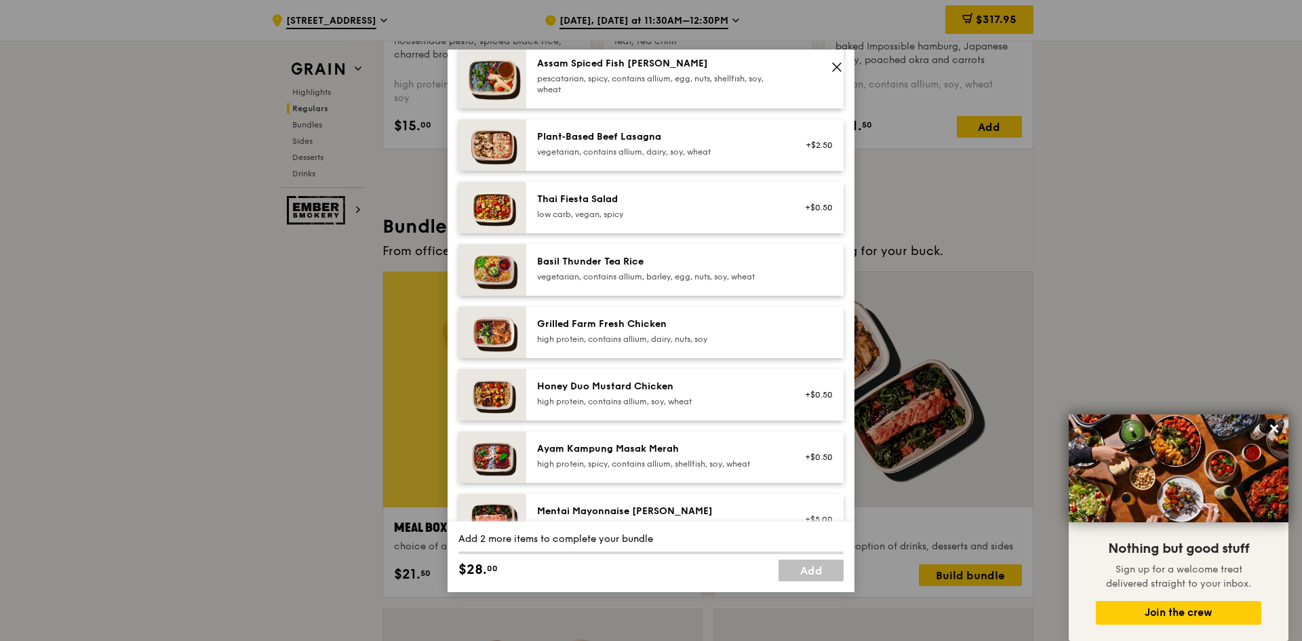
click at [643, 198] on div "Thai Fiesta Salad" at bounding box center [658, 200] width 243 height 14
click at [647, 342] on div "high protein, contains allium, dairy, nuts, soy" at bounding box center [658, 339] width 243 height 11
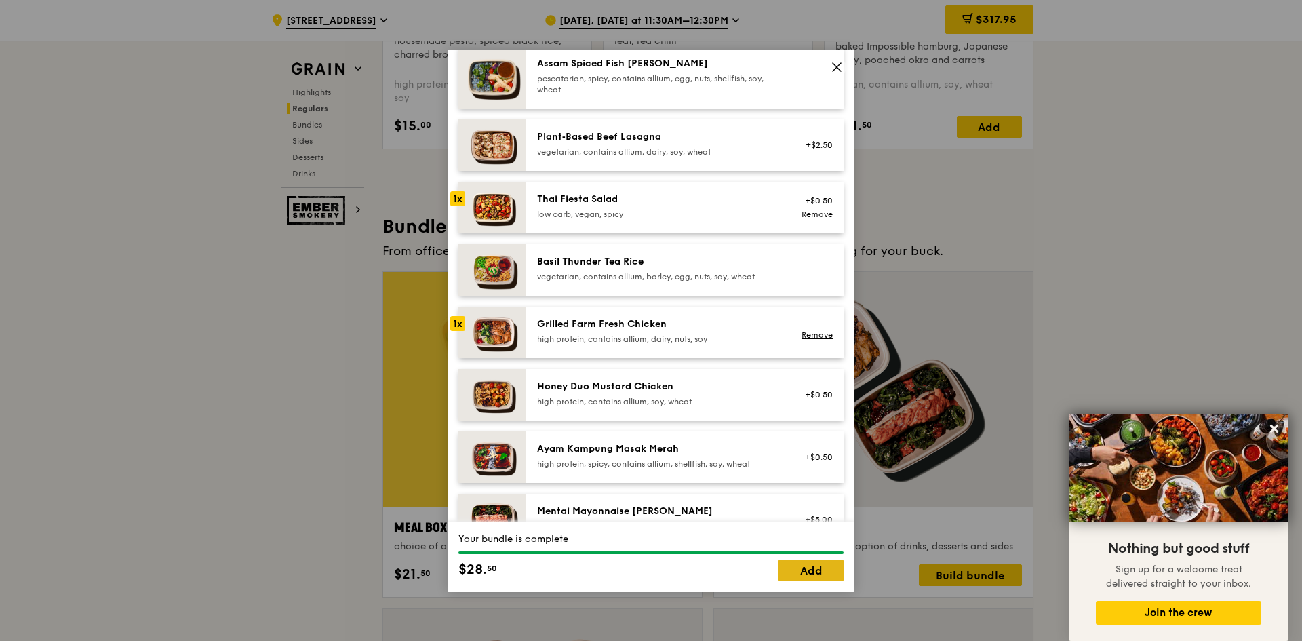
click at [805, 572] on link "Add" at bounding box center [810, 570] width 65 height 22
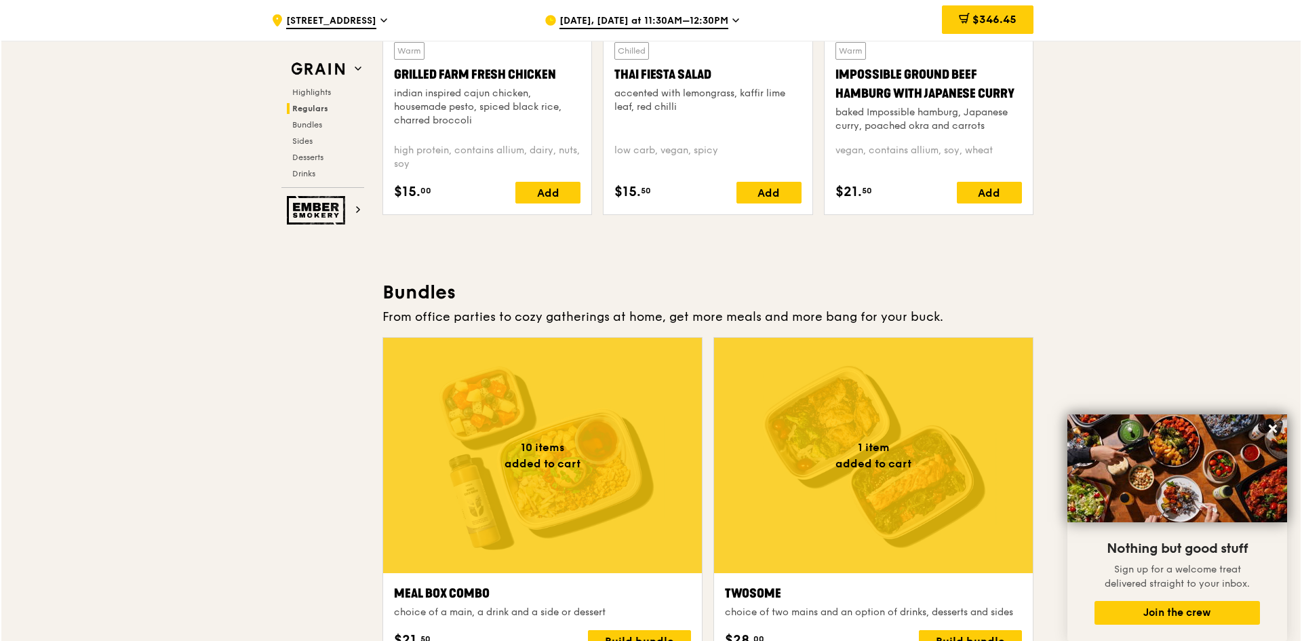
scroll to position [1966, 0]
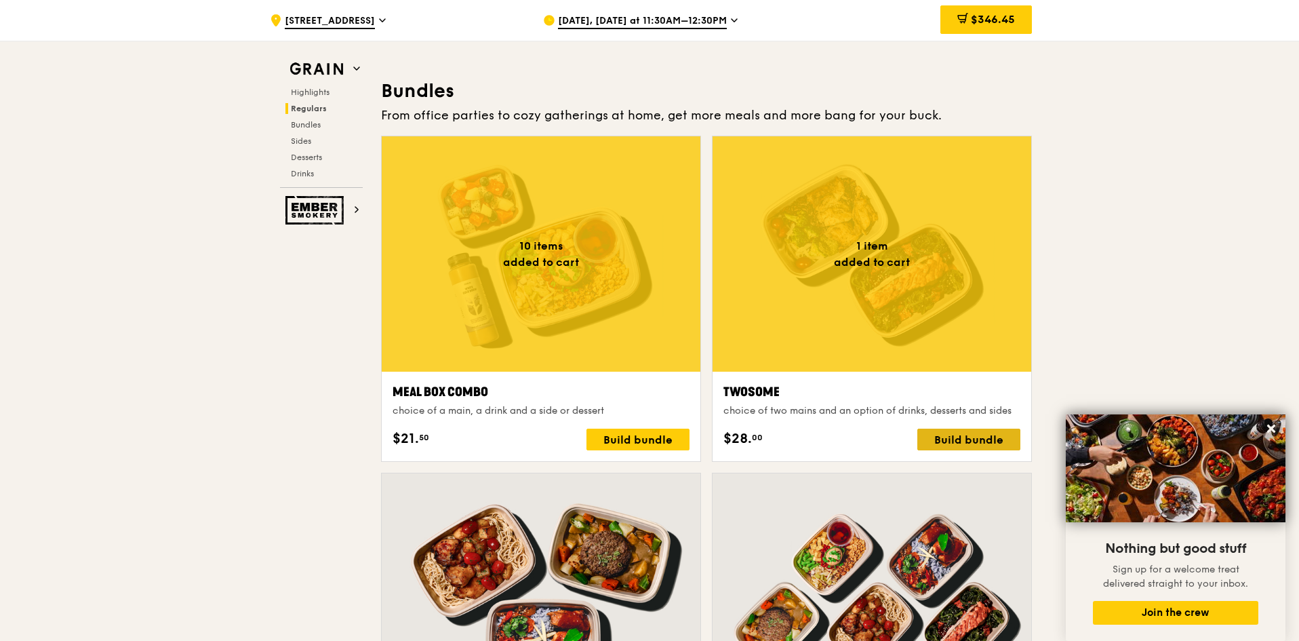
click at [945, 441] on div "Build bundle" at bounding box center [968, 440] width 103 height 22
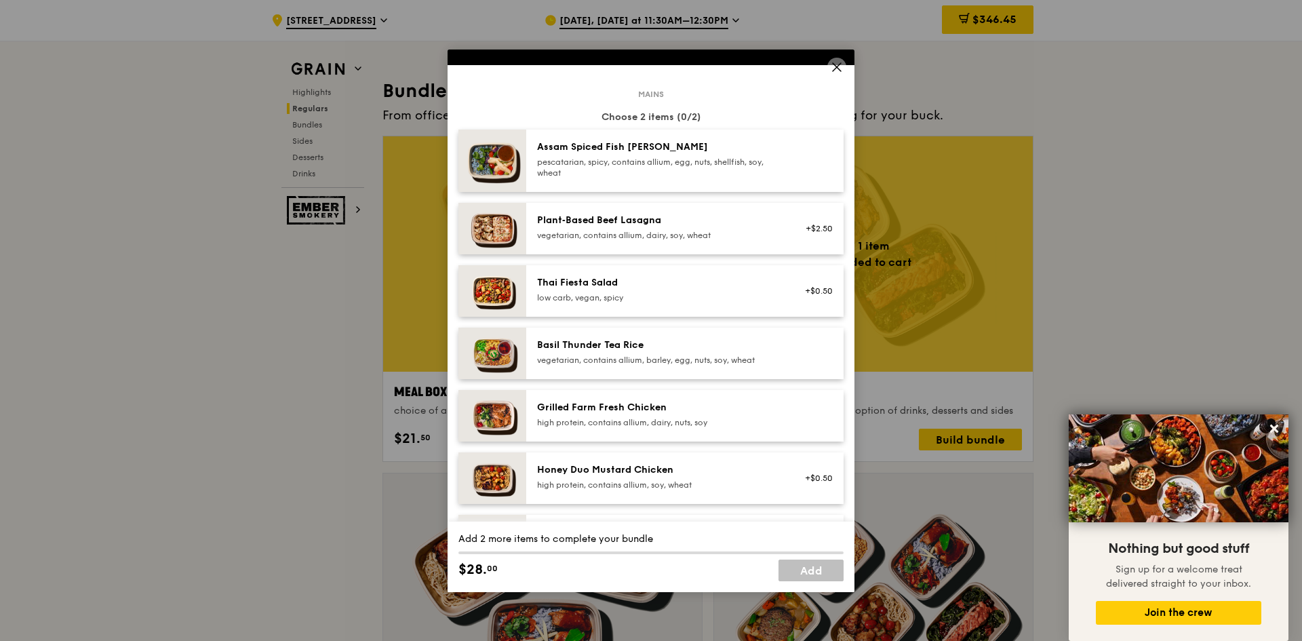
scroll to position [136, 0]
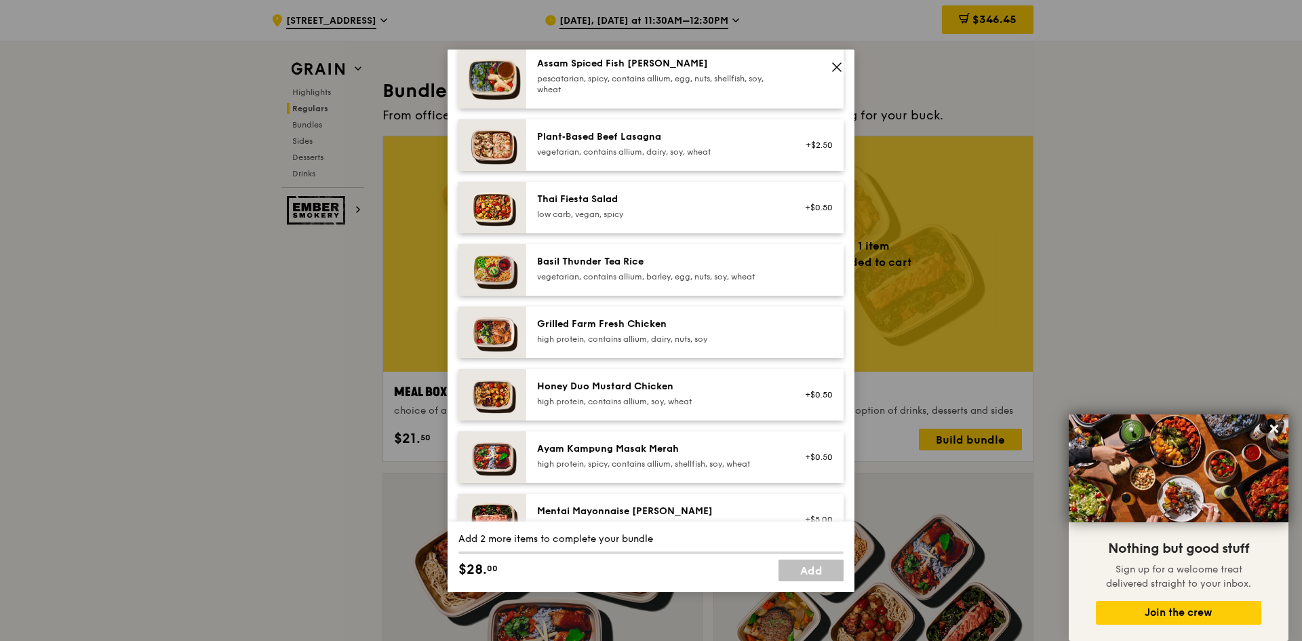
click at [668, 388] on div "Honey Duo Mustard Chicken" at bounding box center [658, 387] width 243 height 14
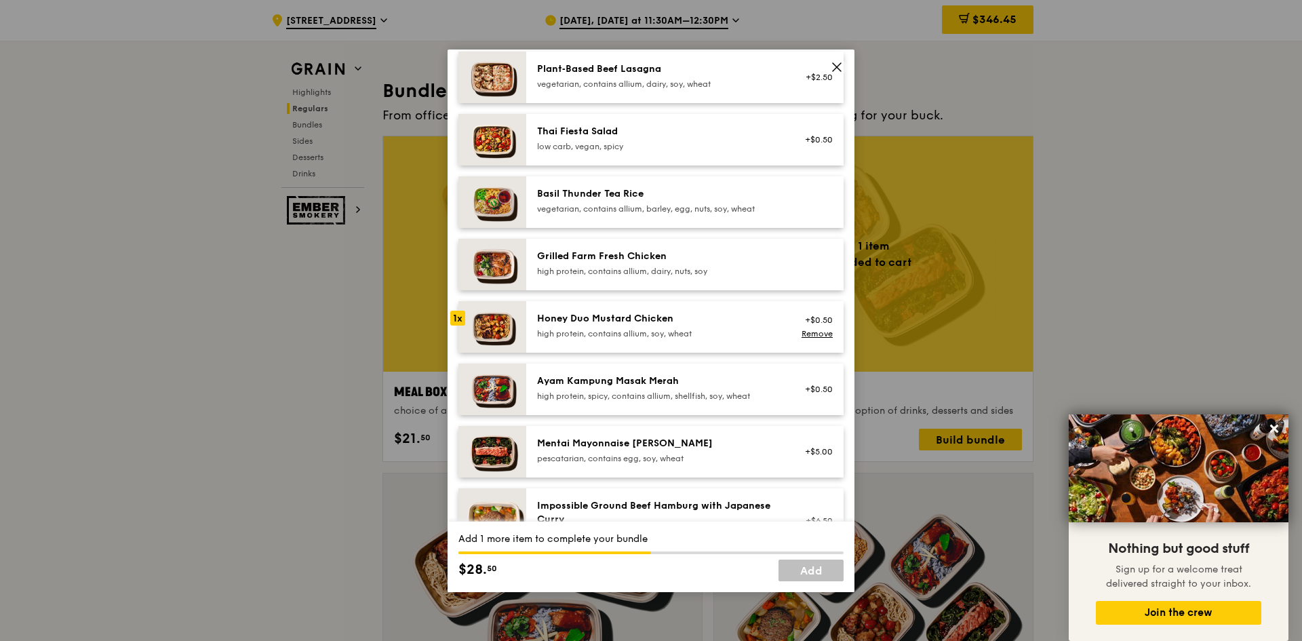
click at [647, 389] on div "Ayam Kampung Masak Merah high protein, spicy, contains allium, shellfish, soy, …" at bounding box center [658, 387] width 243 height 27
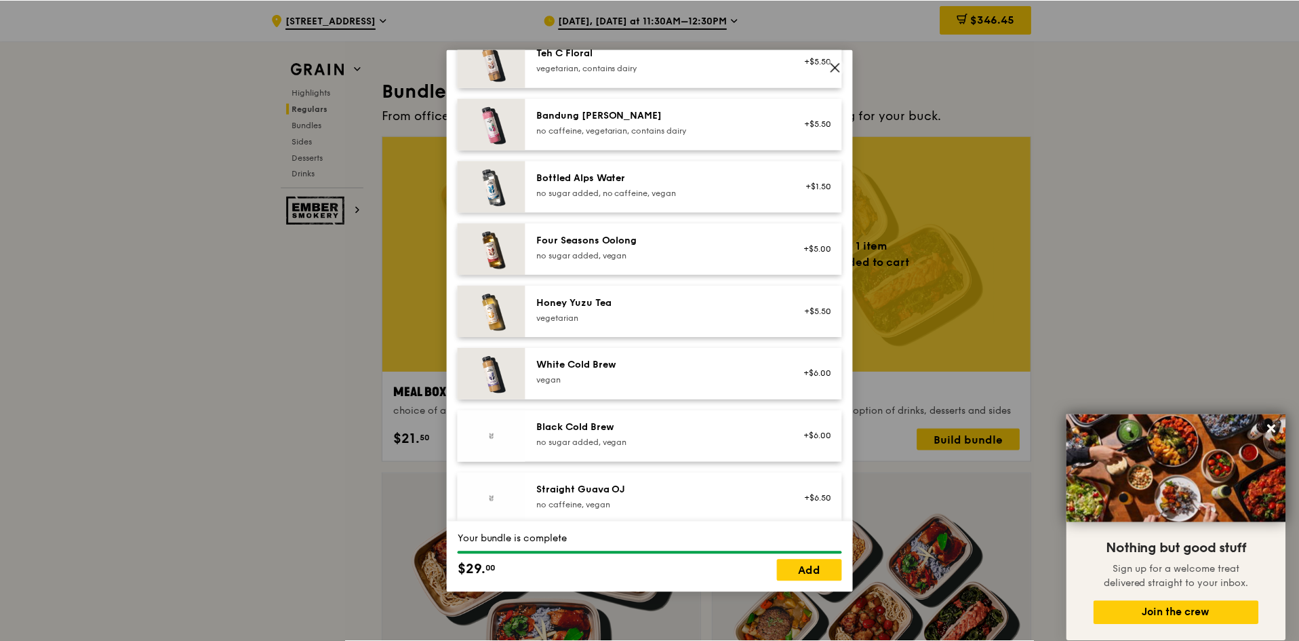
scroll to position [1492, 0]
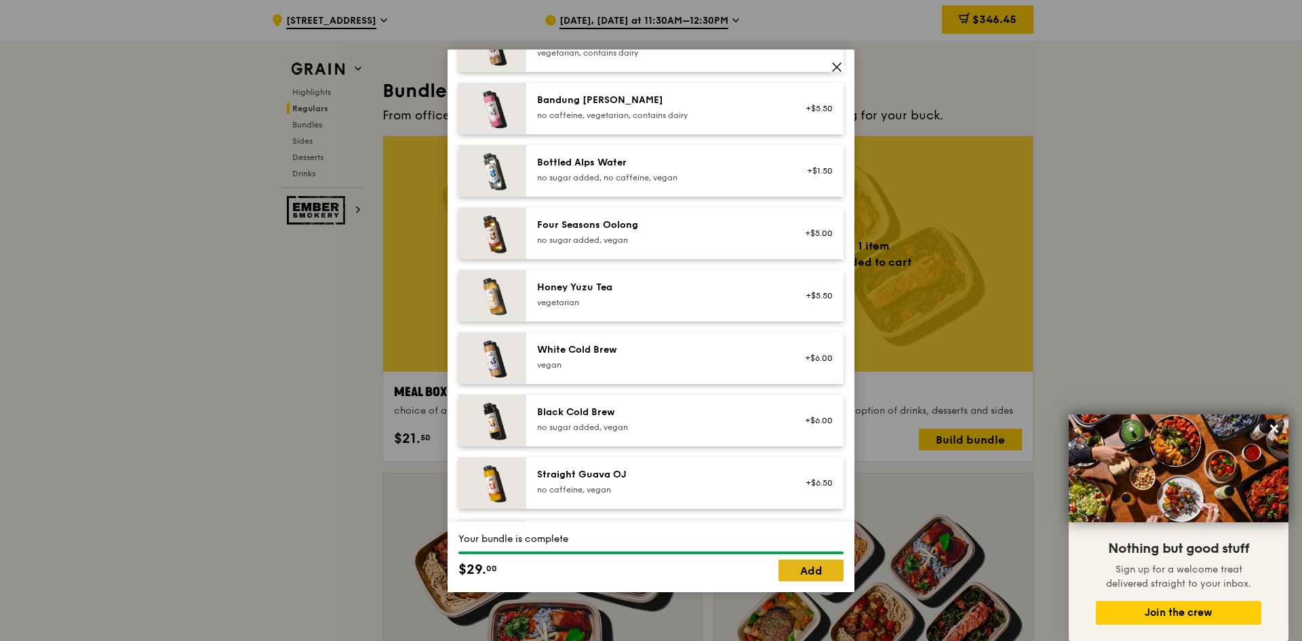
click at [795, 570] on link "Add" at bounding box center [810, 570] width 65 height 22
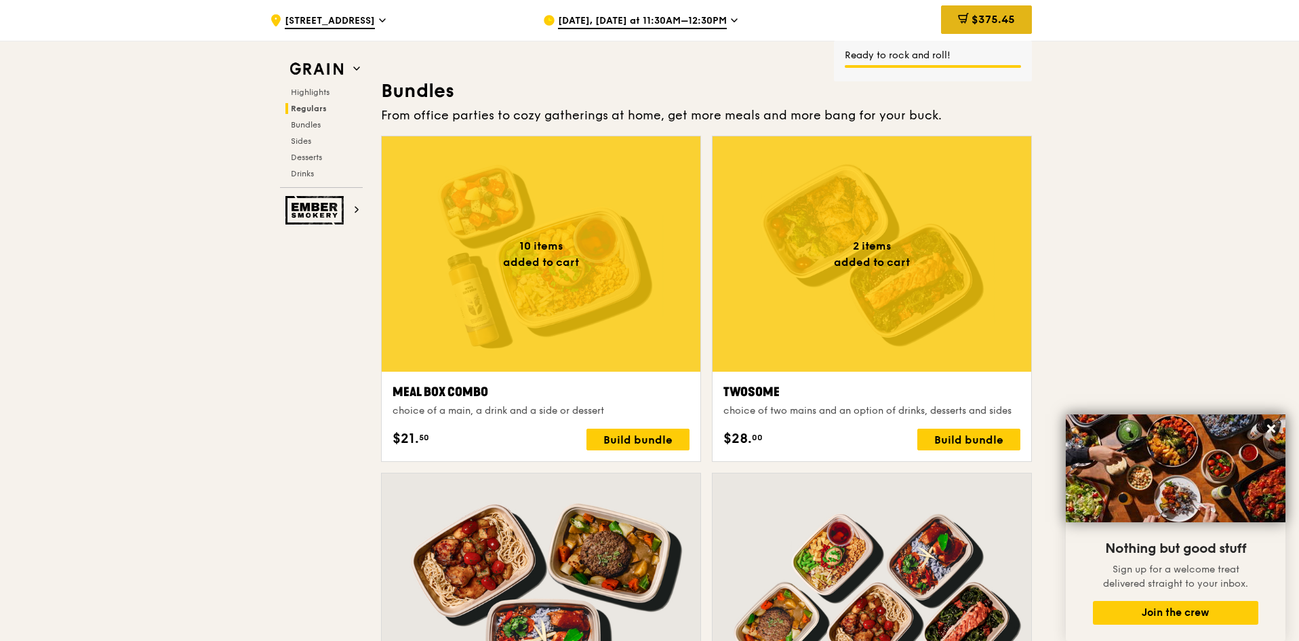
click at [964, 14] on icon at bounding box center [963, 18] width 11 height 11
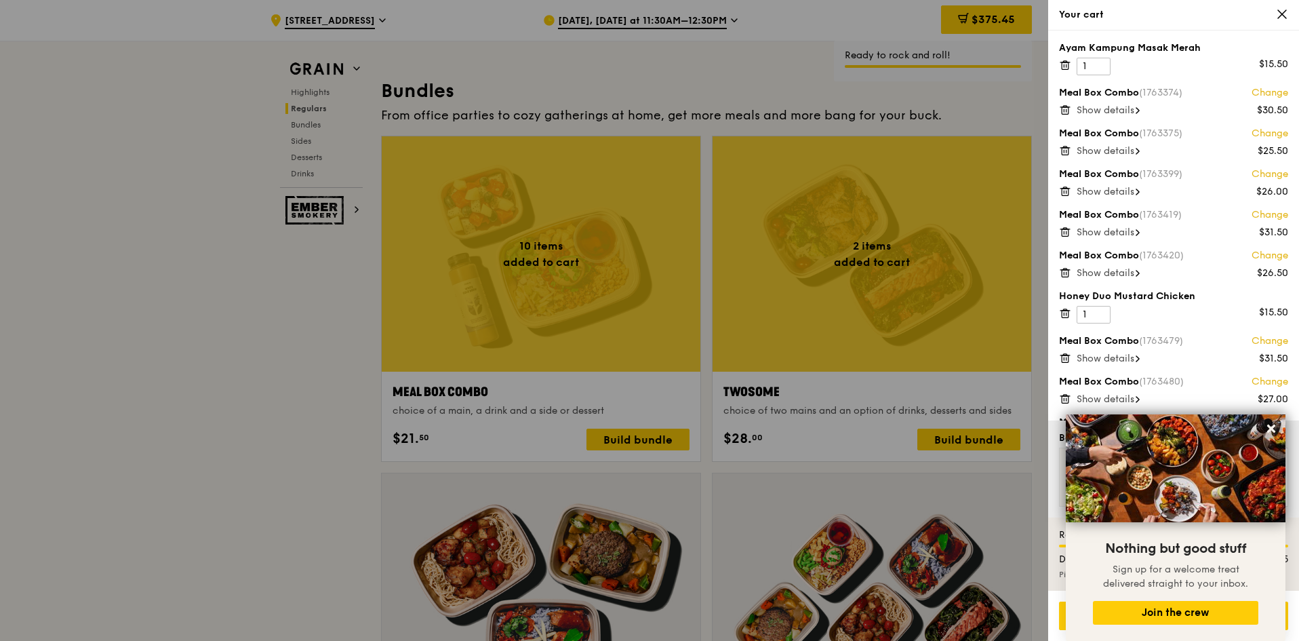
click at [1064, 67] on icon at bounding box center [1064, 65] width 0 height 3
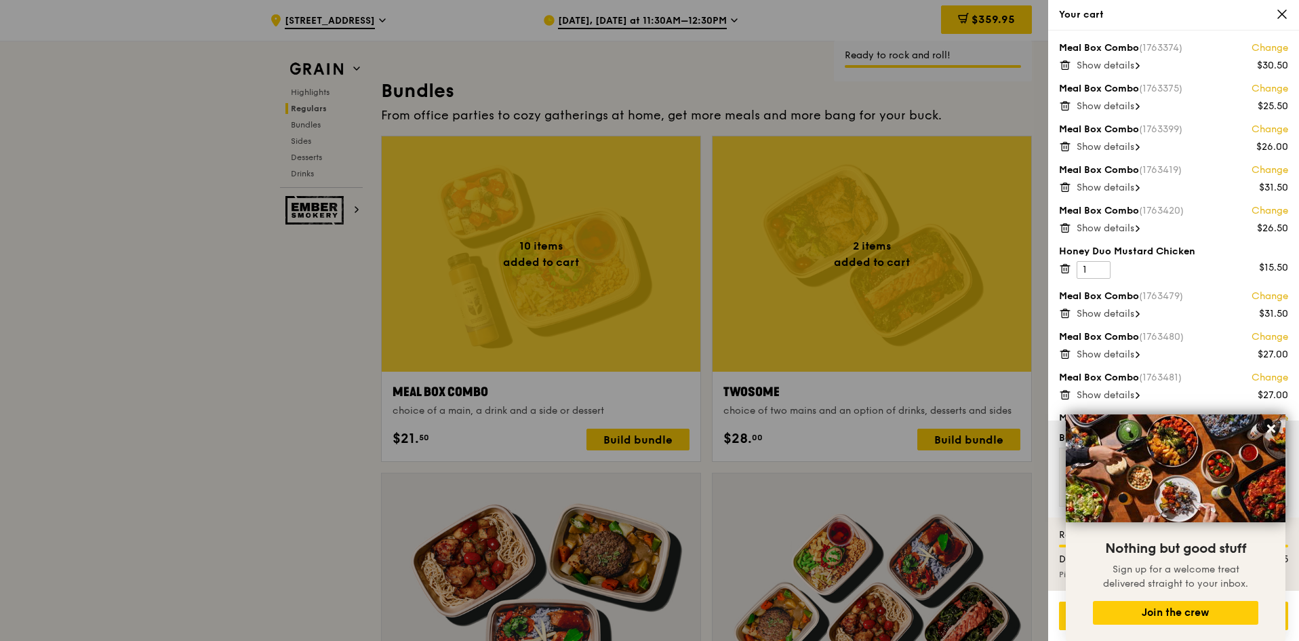
click at [1061, 269] on icon at bounding box center [1065, 268] width 12 height 12
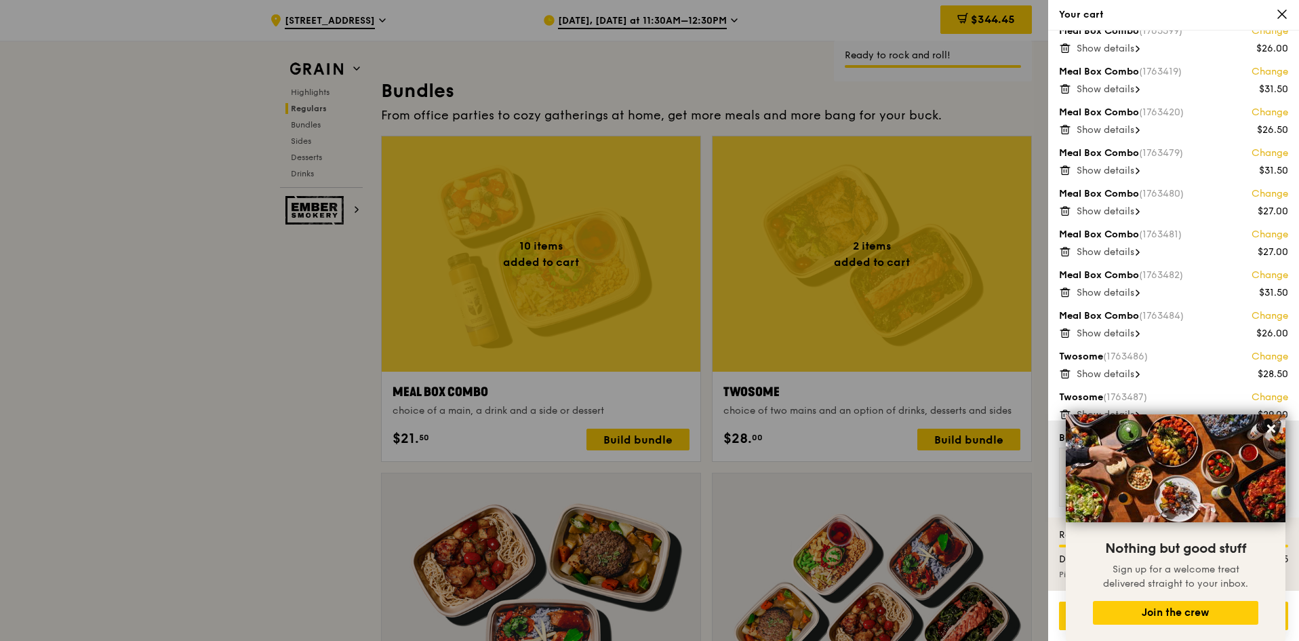
scroll to position [109, 0]
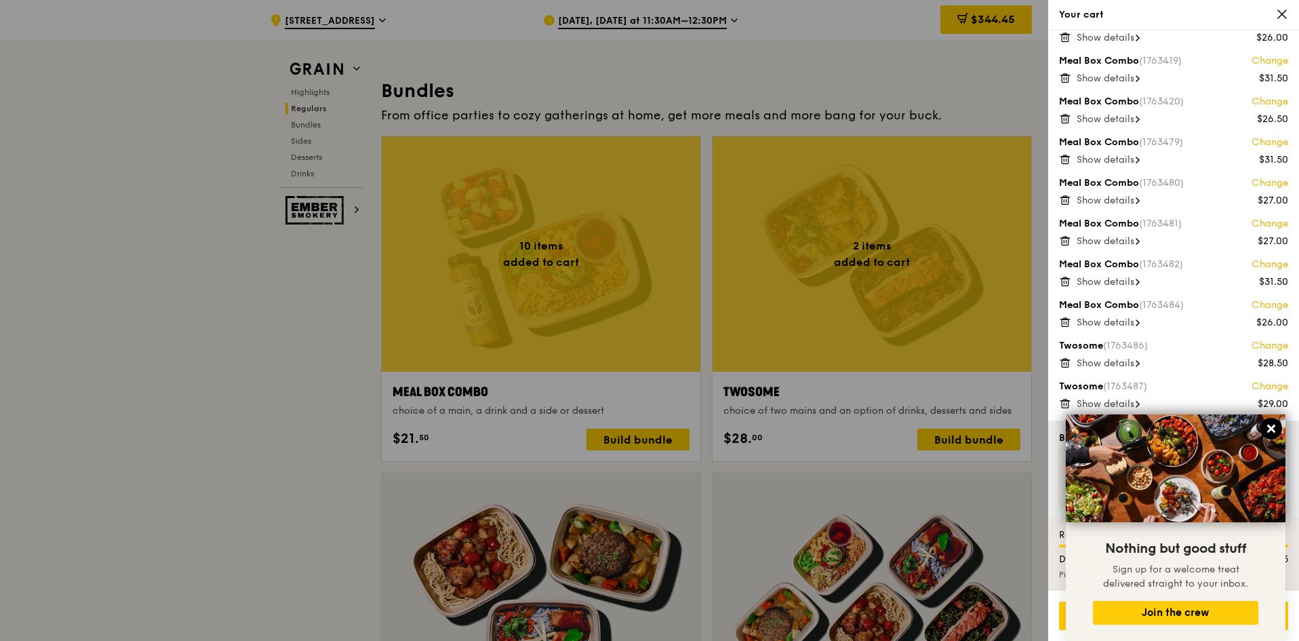
click at [1272, 424] on icon at bounding box center [1271, 428] width 12 height 12
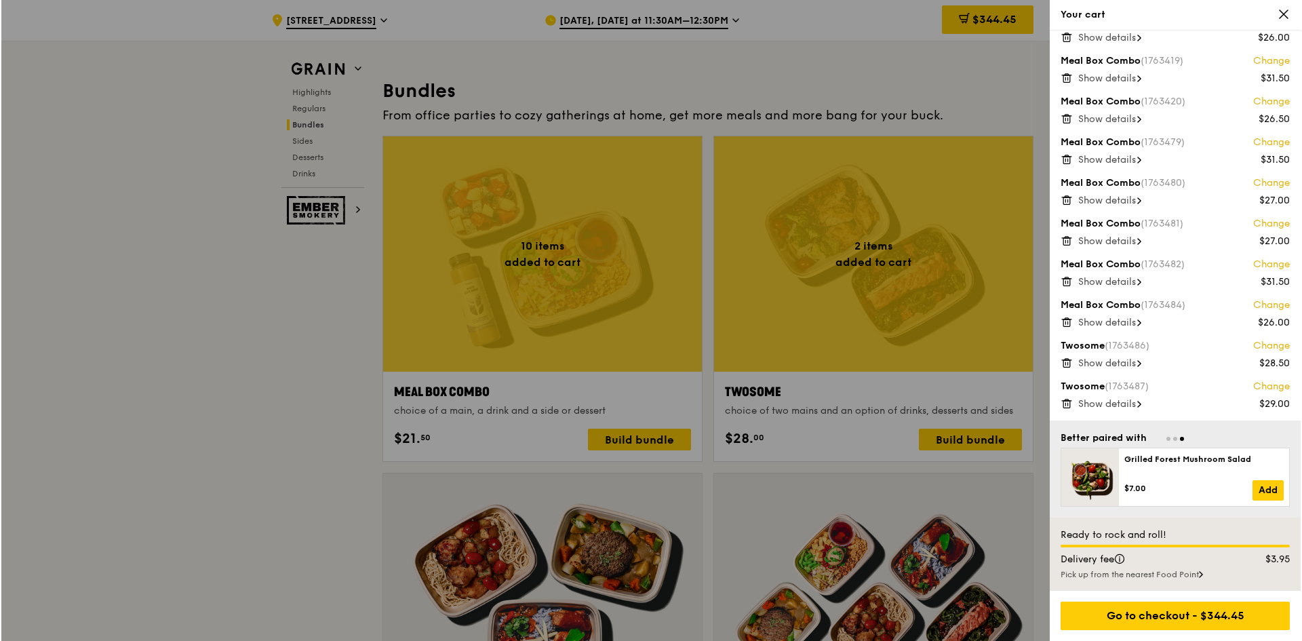
scroll to position [2102, 0]
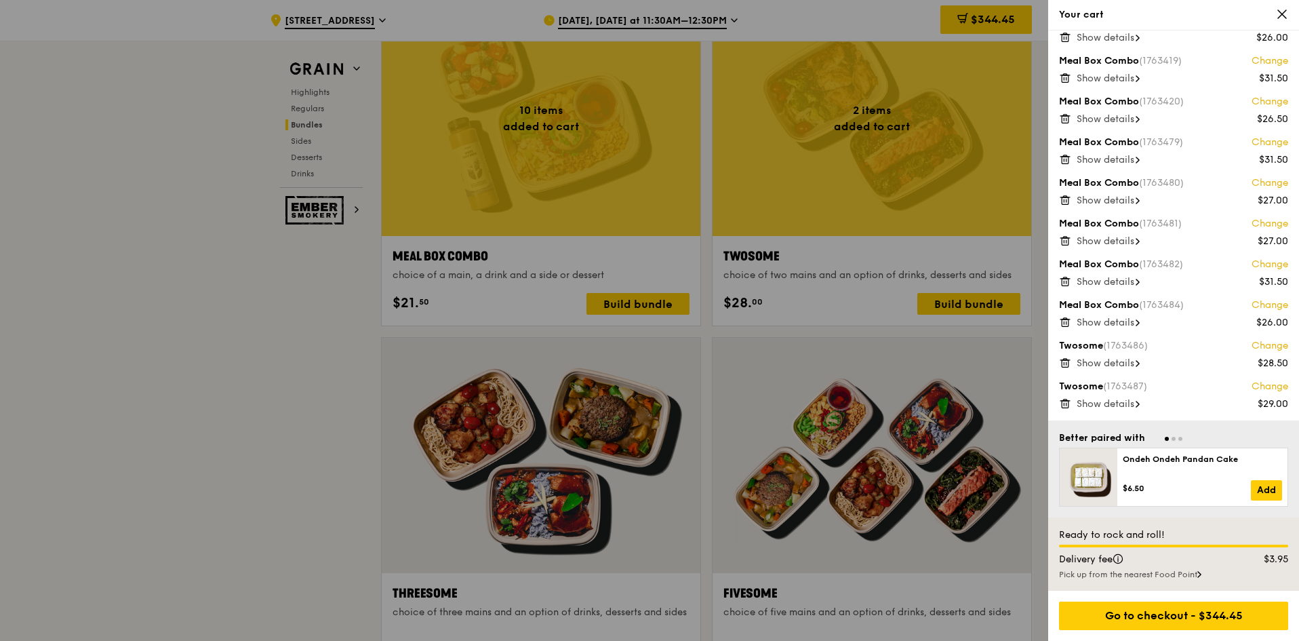
click at [1111, 319] on span "Show details" at bounding box center [1106, 323] width 58 height 12
click at [1128, 280] on span "Show details" at bounding box center [1106, 282] width 58 height 12
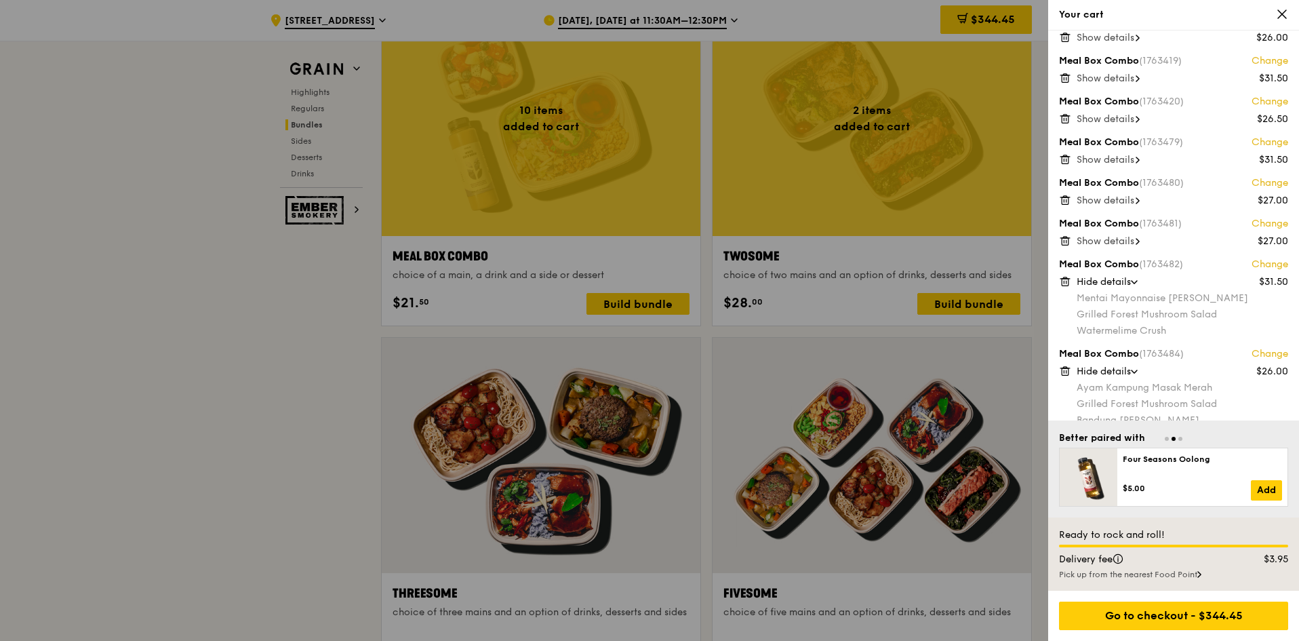
click at [1093, 239] on span "Show details" at bounding box center [1106, 241] width 58 height 12
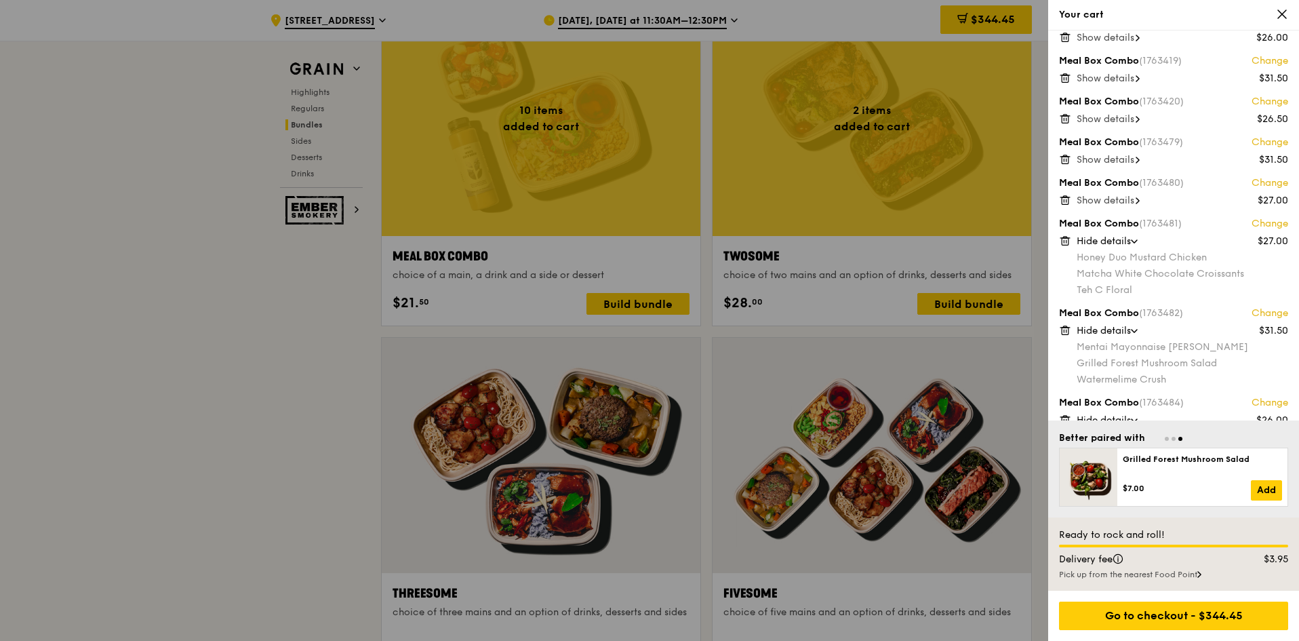
click at [1108, 202] on span "Show details" at bounding box center [1106, 201] width 58 height 12
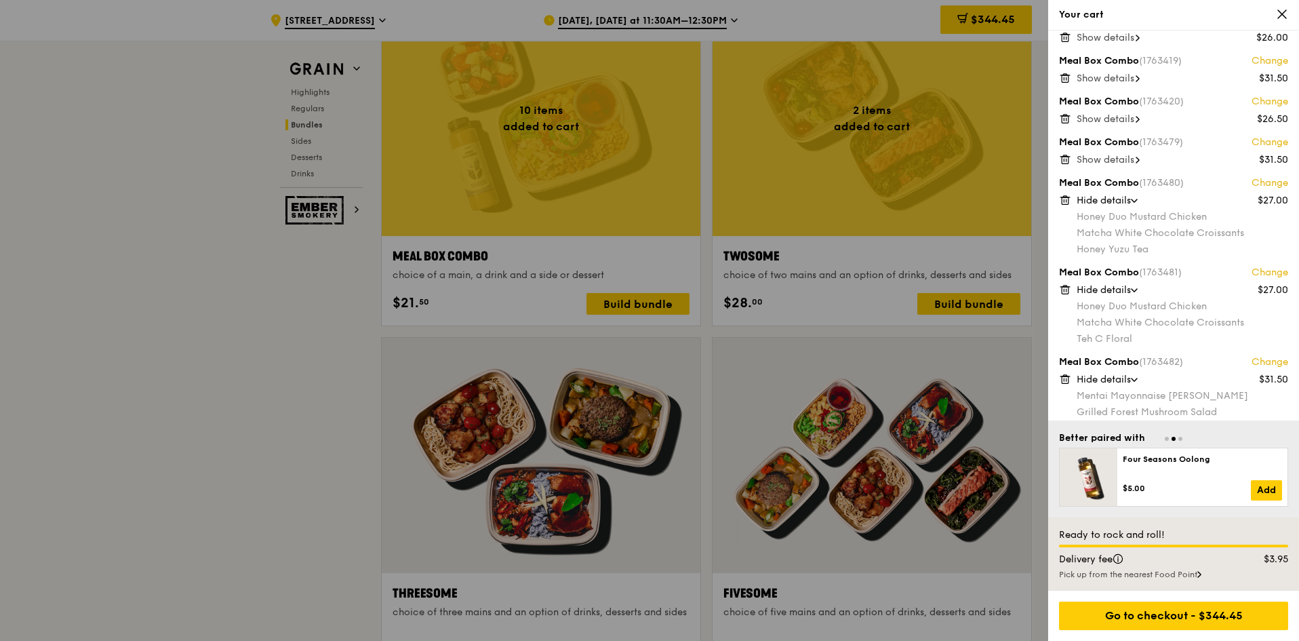
click at [1123, 161] on span "Show details" at bounding box center [1106, 160] width 58 height 12
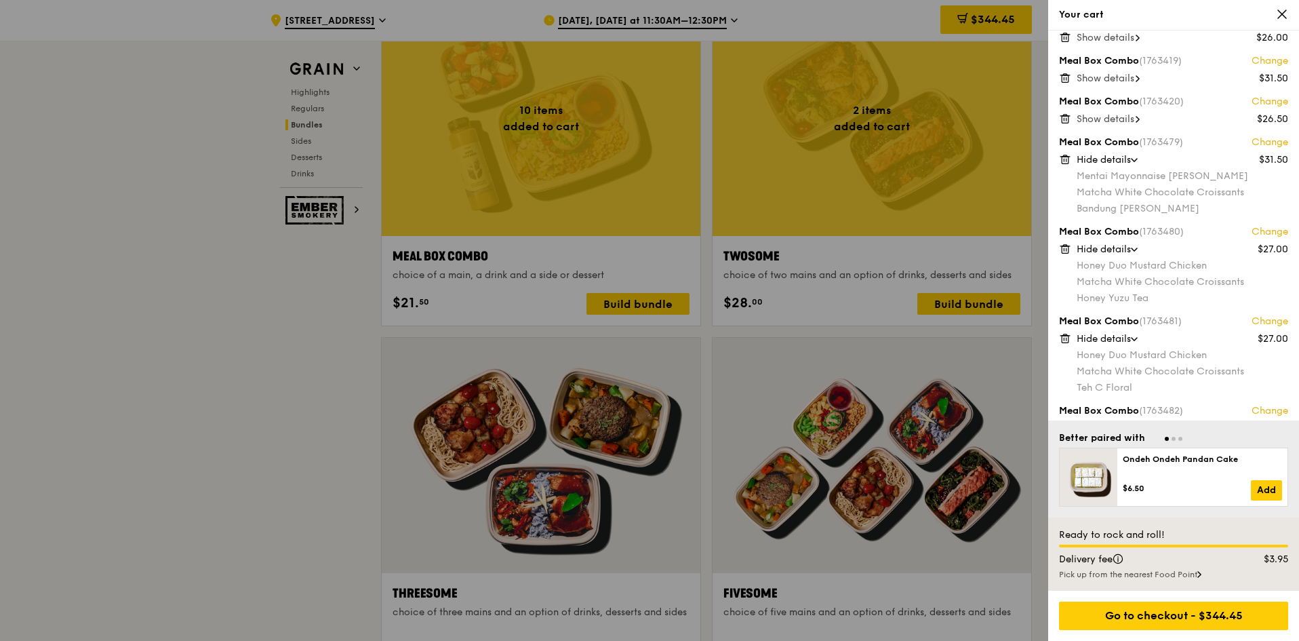
click at [1092, 117] on span "Show details" at bounding box center [1106, 119] width 58 height 12
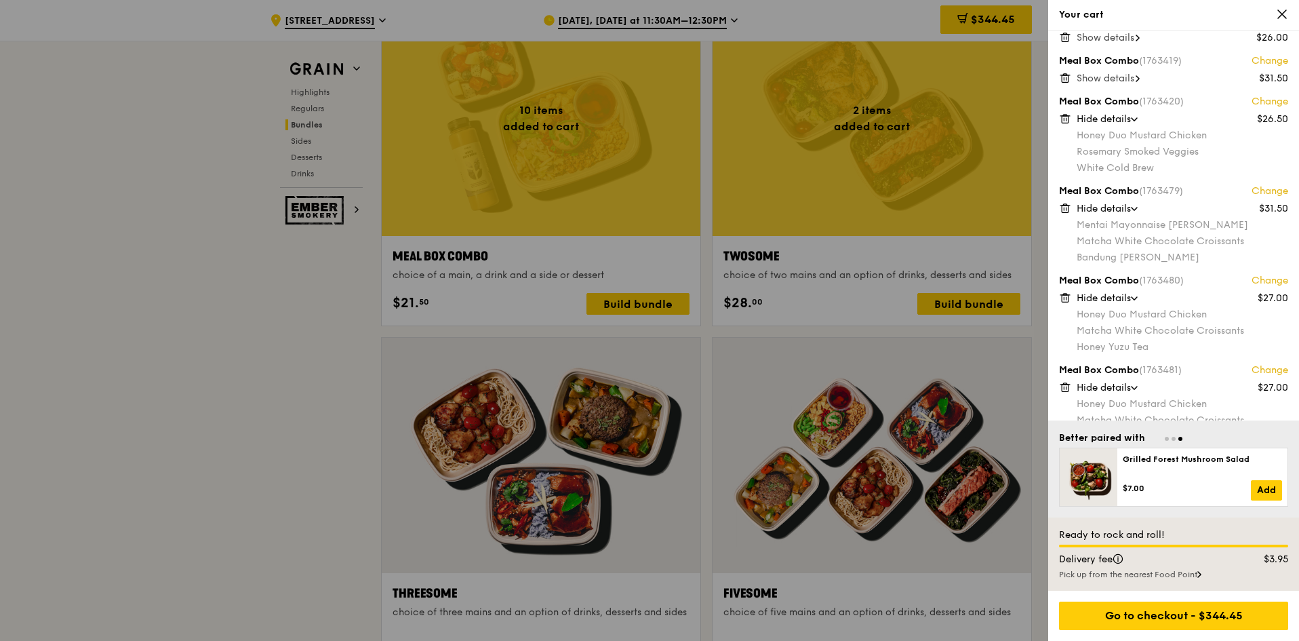
click at [649, 302] on div at bounding box center [649, 320] width 1299 height 641
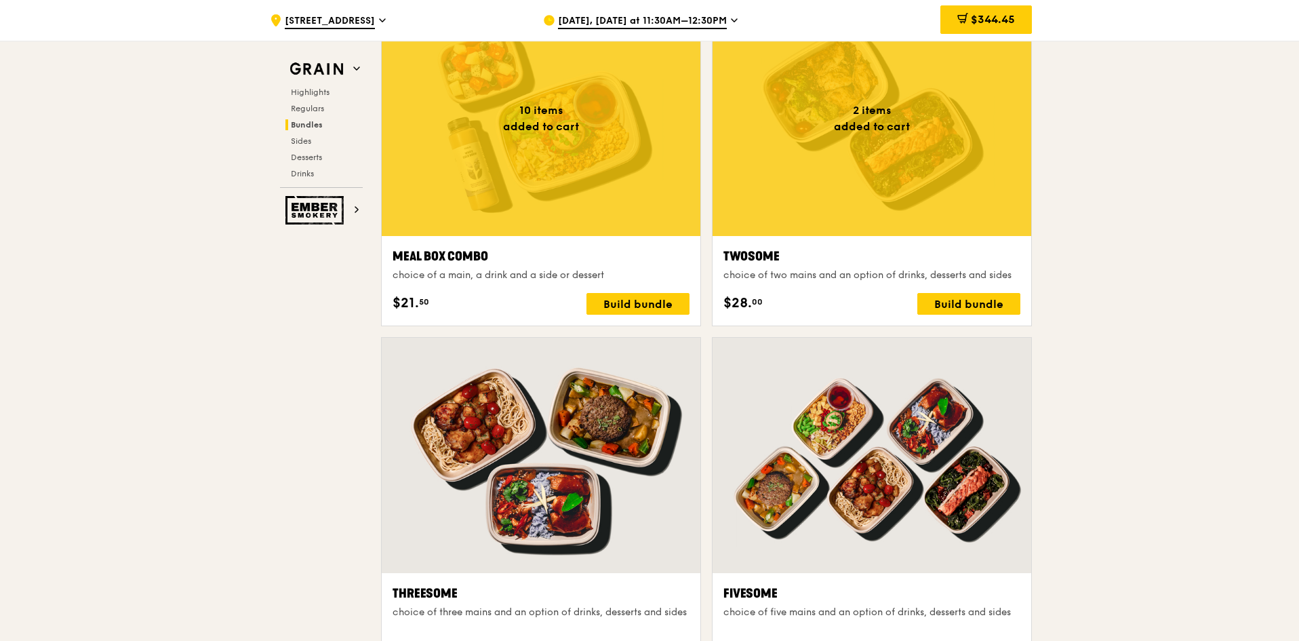
click at [649, 302] on div "Build bundle" at bounding box center [638, 304] width 103 height 22
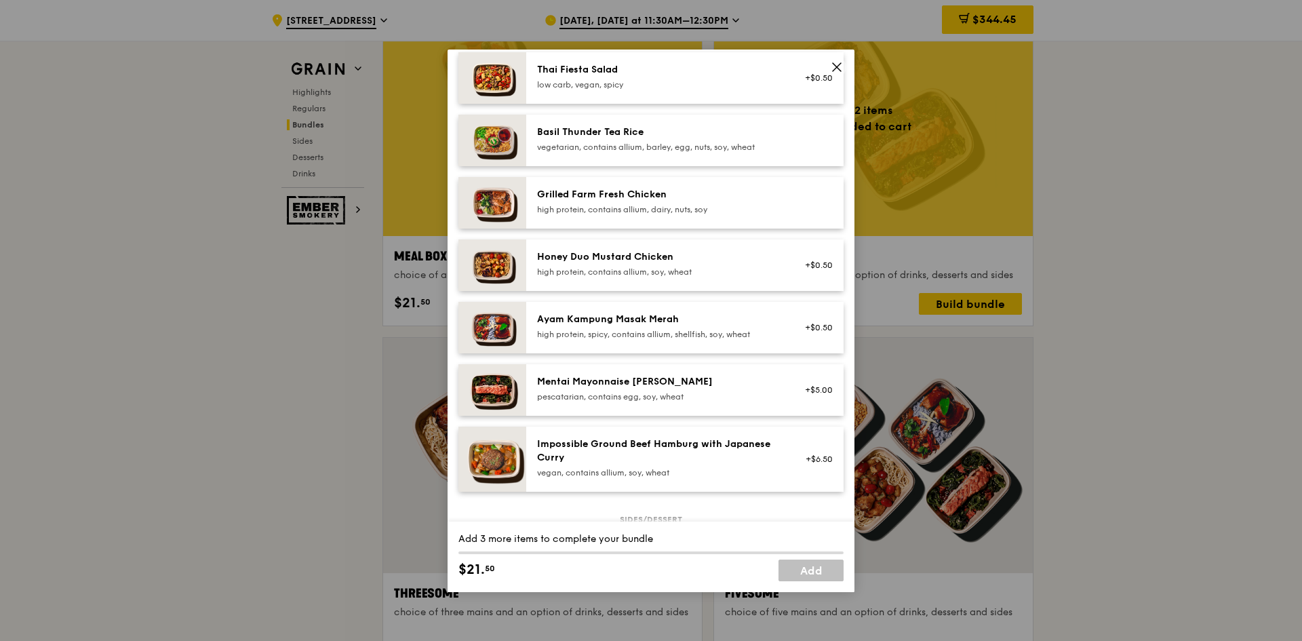
scroll to position [271, 0]
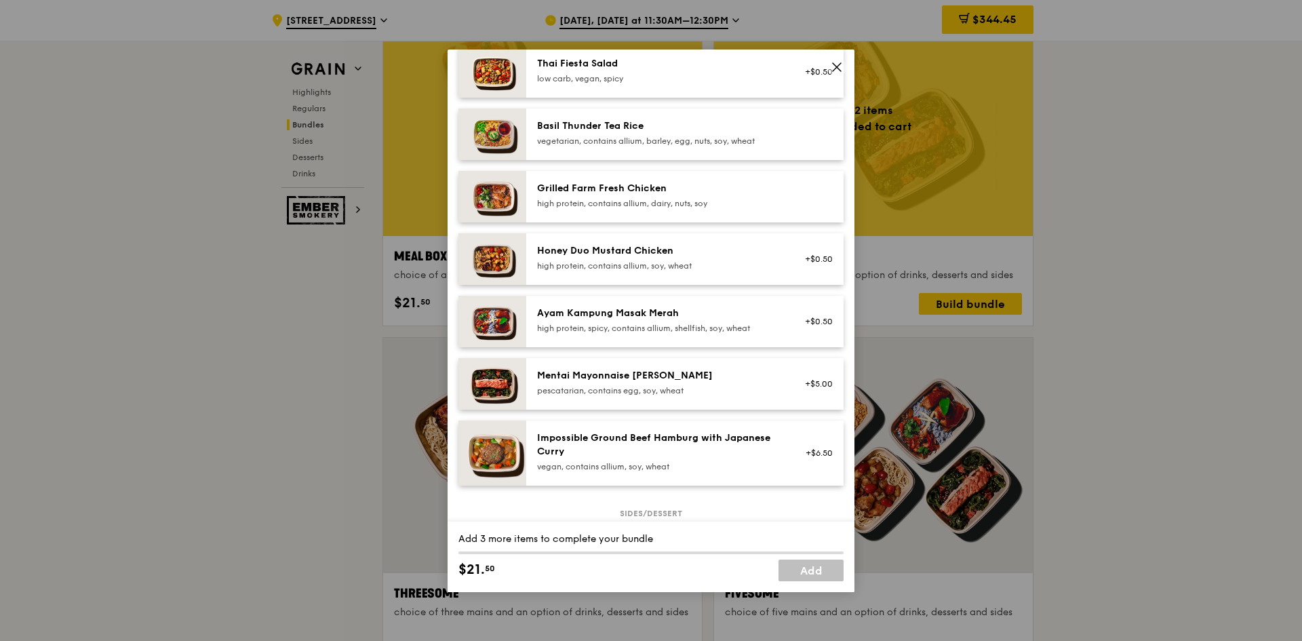
click at [683, 375] on div "Mentai Mayonnaise [PERSON_NAME]" at bounding box center [658, 376] width 243 height 14
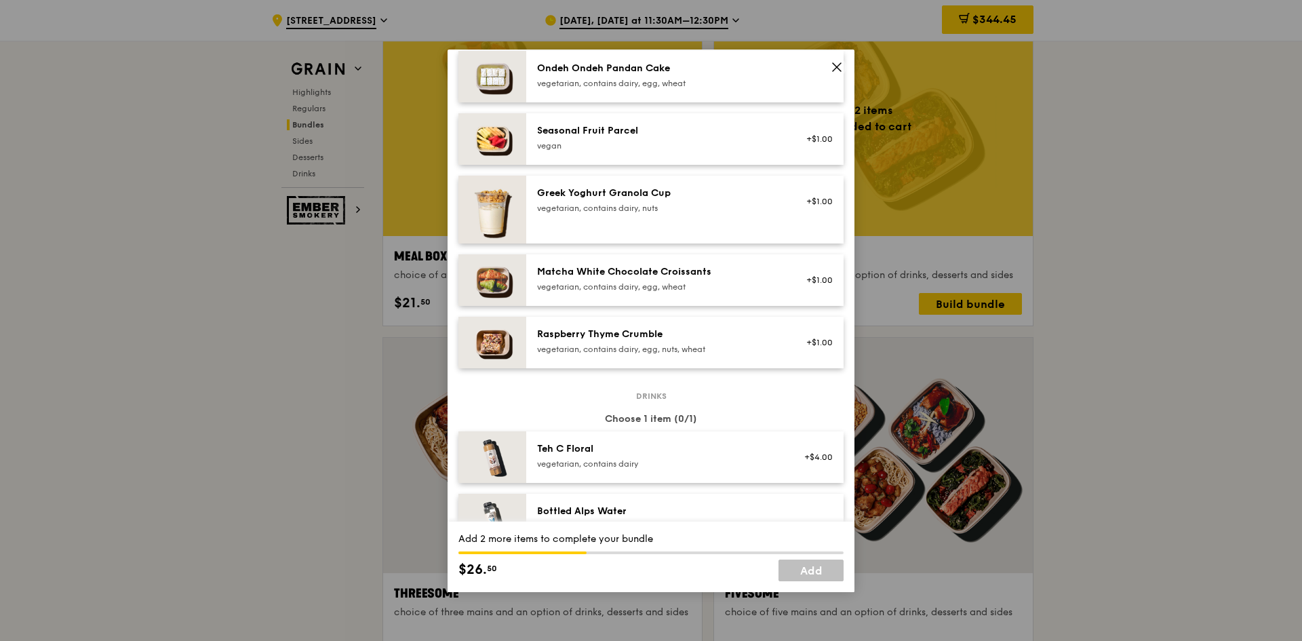
scroll to position [1085, 0]
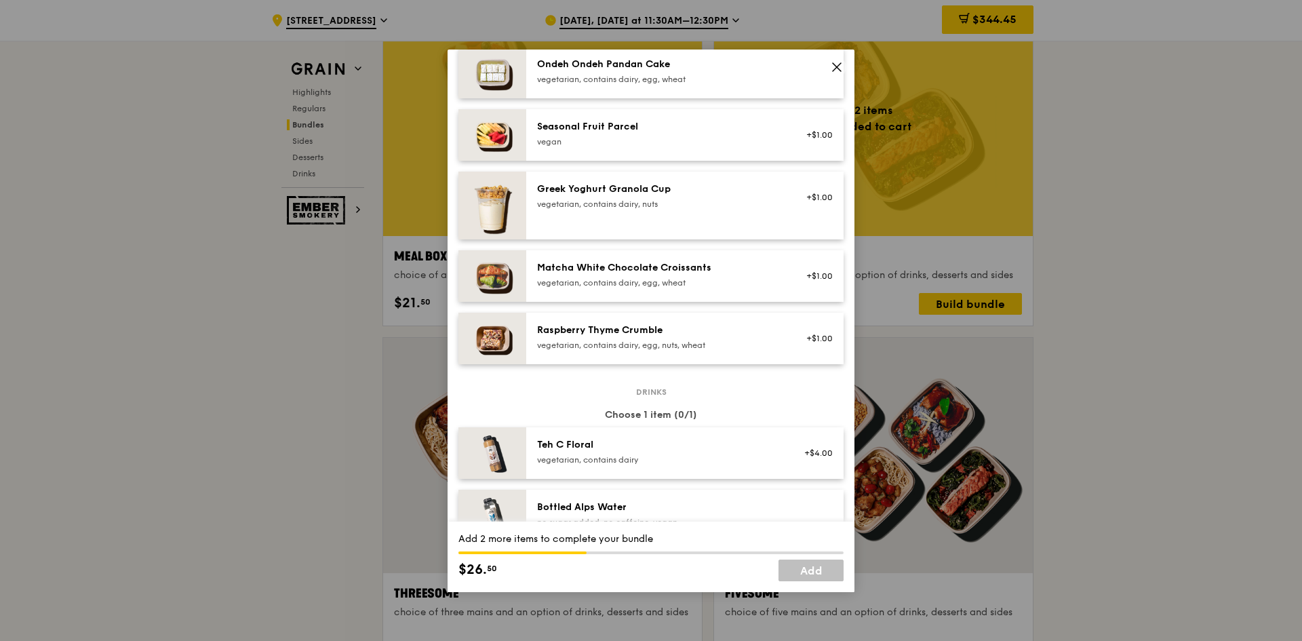
click at [619, 280] on div "vegetarian, contains dairy, egg, wheat" at bounding box center [658, 282] width 243 height 11
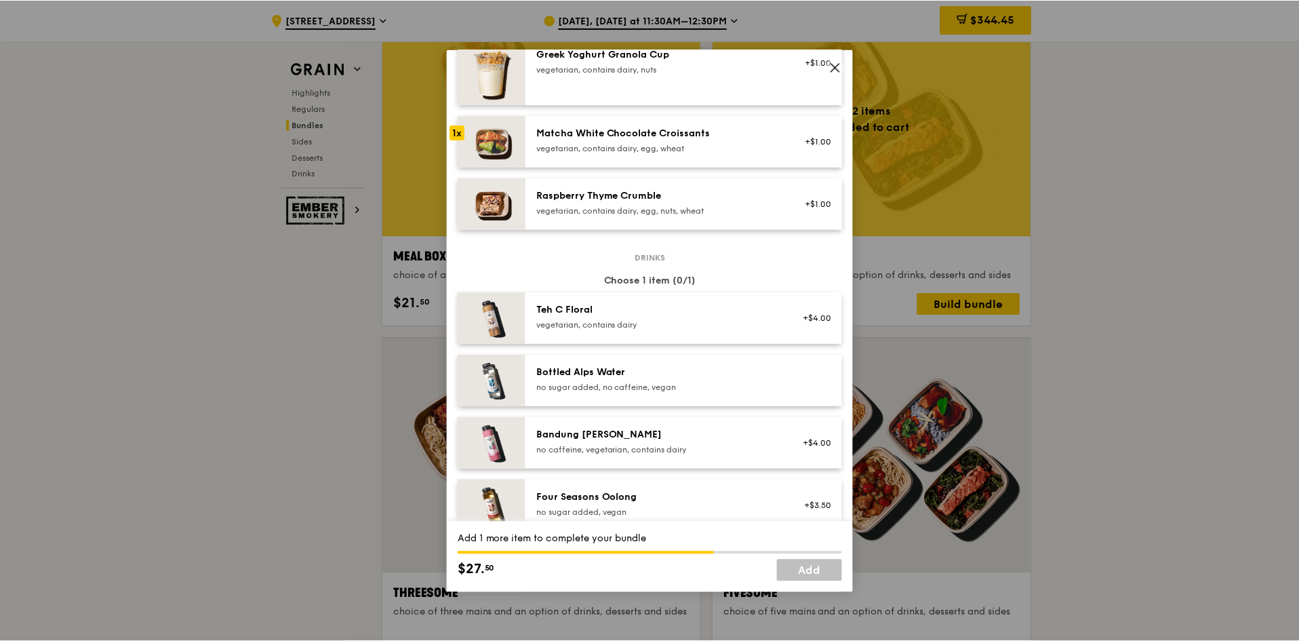
scroll to position [1221, 0]
click at [804, 438] on div "+$4.00" at bounding box center [815, 442] width 36 height 11
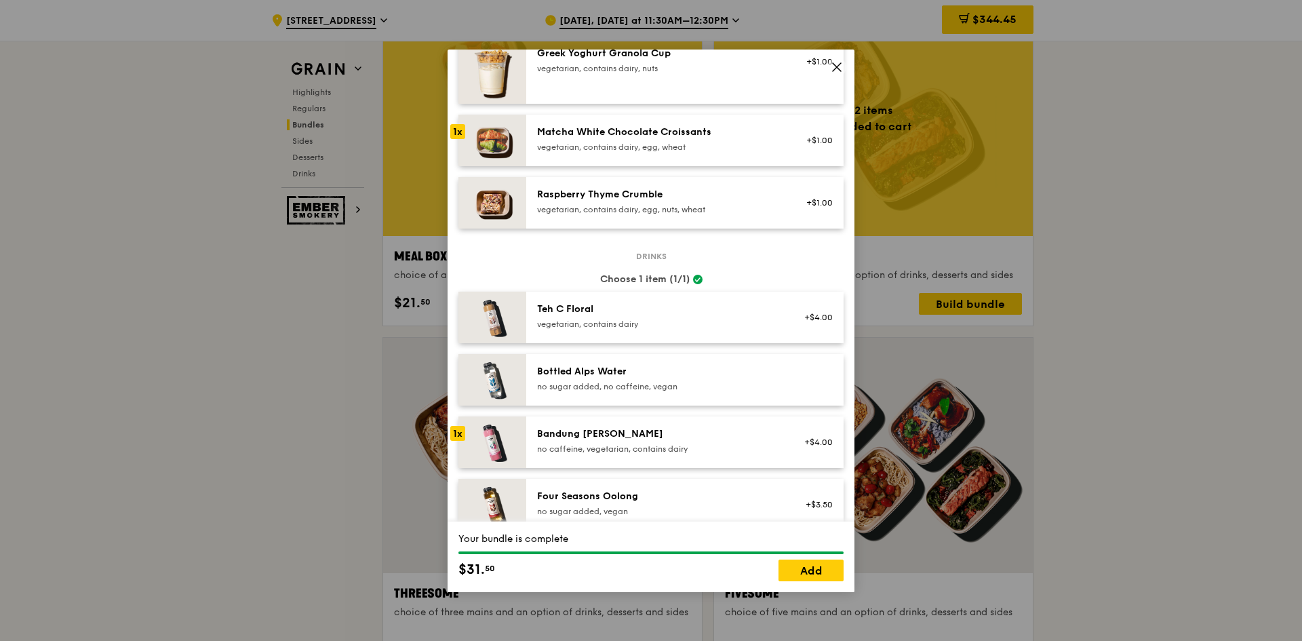
click at [795, 581] on div "Your bundle is complete $31. 50 Add" at bounding box center [651, 556] width 407 height 71
click at [796, 575] on link "Add" at bounding box center [810, 570] width 65 height 22
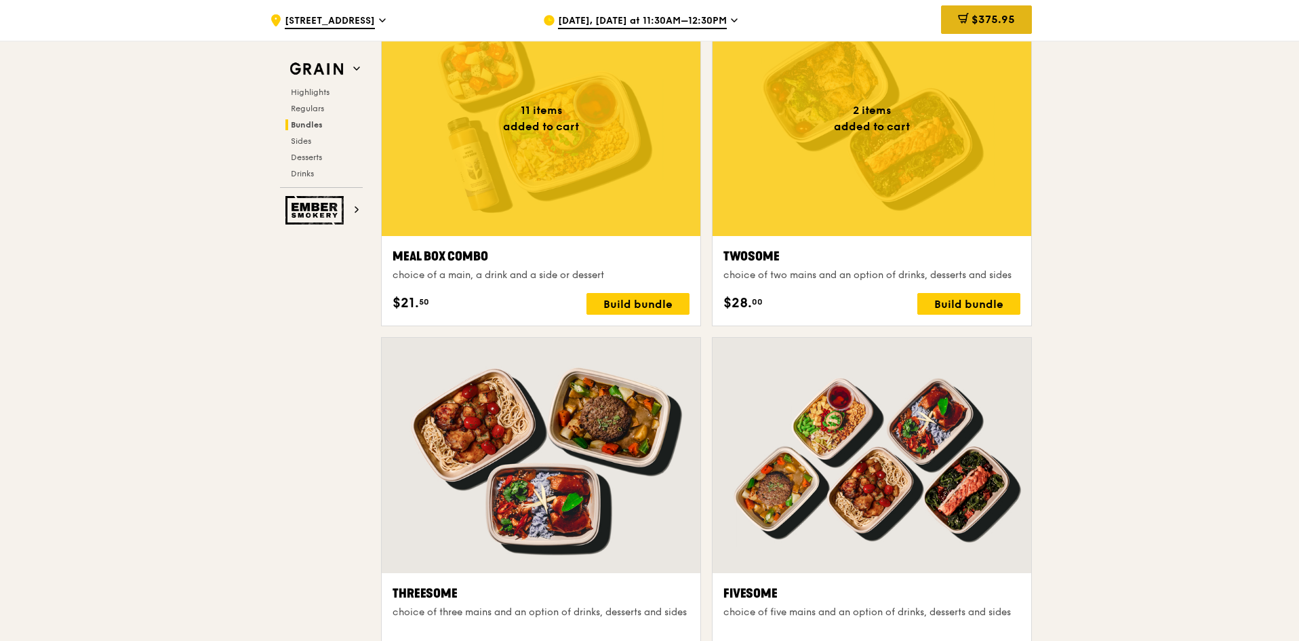
click at [985, 14] on span "$375.95" at bounding box center [993, 19] width 43 height 13
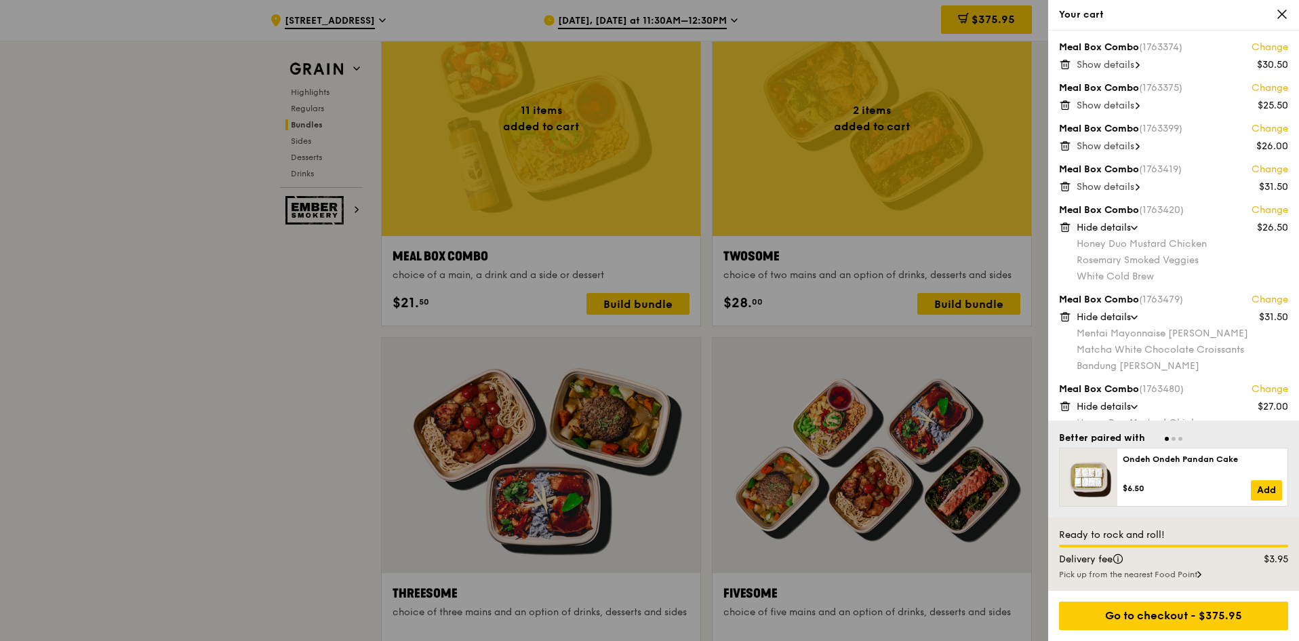
scroll to position [0, 0]
click at [1118, 232] on span "Hide details" at bounding box center [1104, 228] width 54 height 12
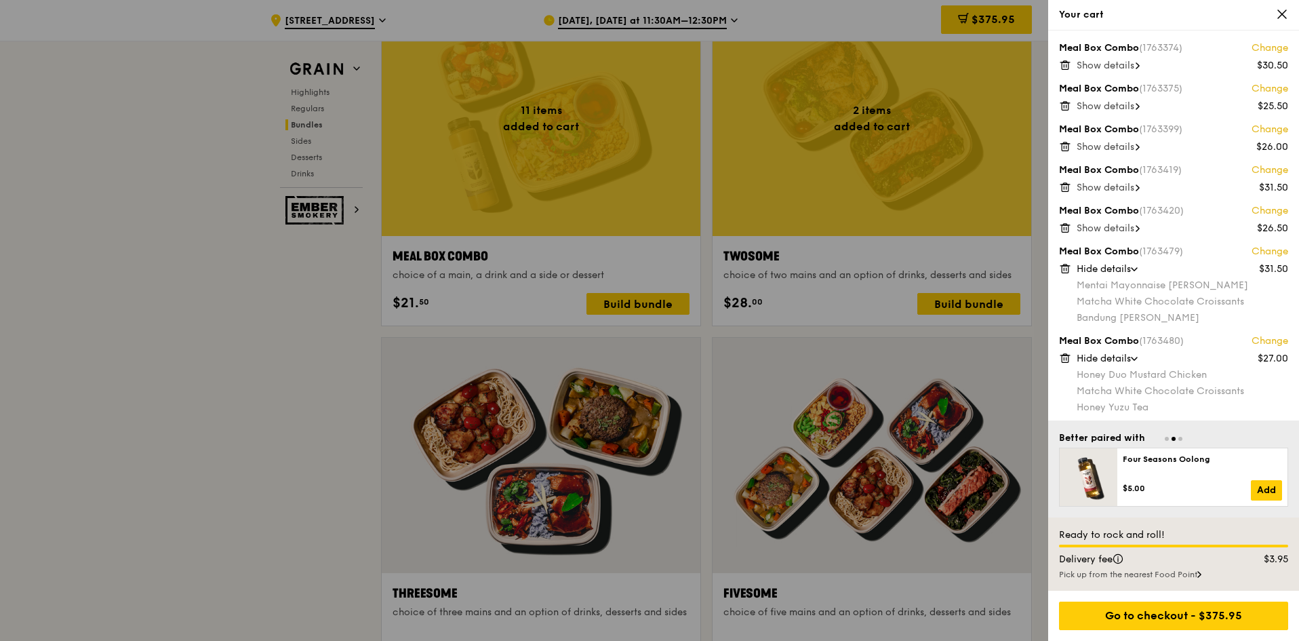
click at [1131, 266] on span "Hide details" at bounding box center [1104, 269] width 54 height 12
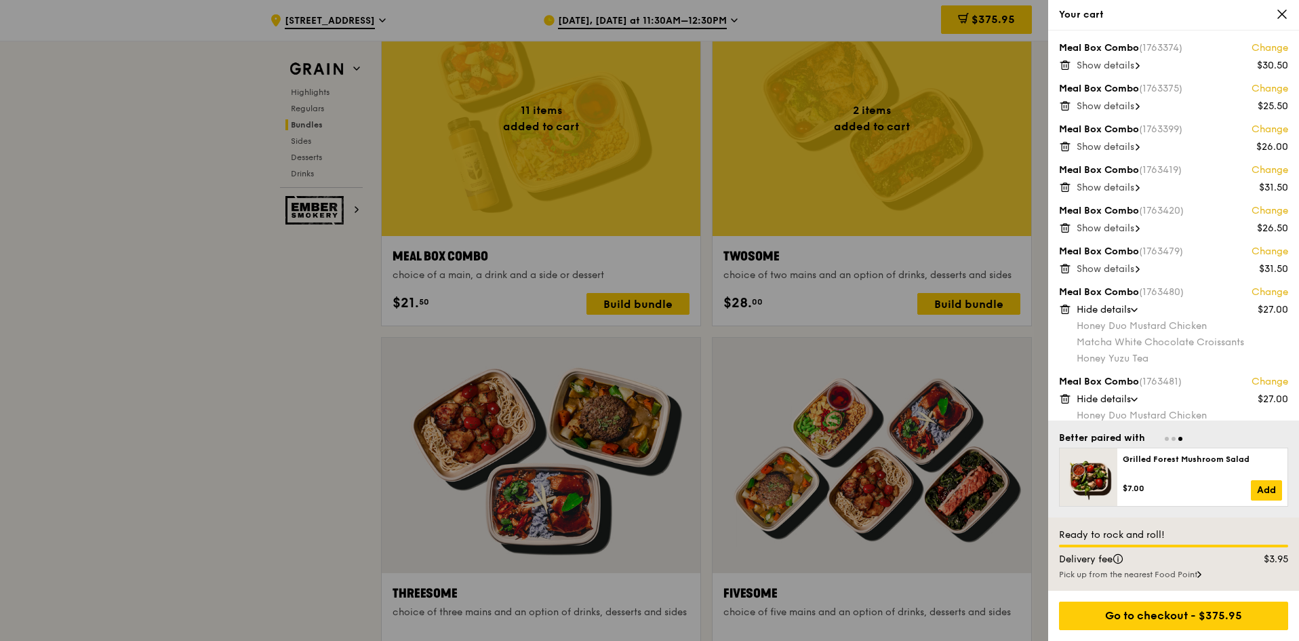
click at [1128, 308] on span "Hide details" at bounding box center [1104, 310] width 54 height 12
click at [1131, 344] on span "Hide details" at bounding box center [1104, 350] width 54 height 12
click at [1123, 390] on span "Hide details" at bounding box center [1104, 391] width 54 height 12
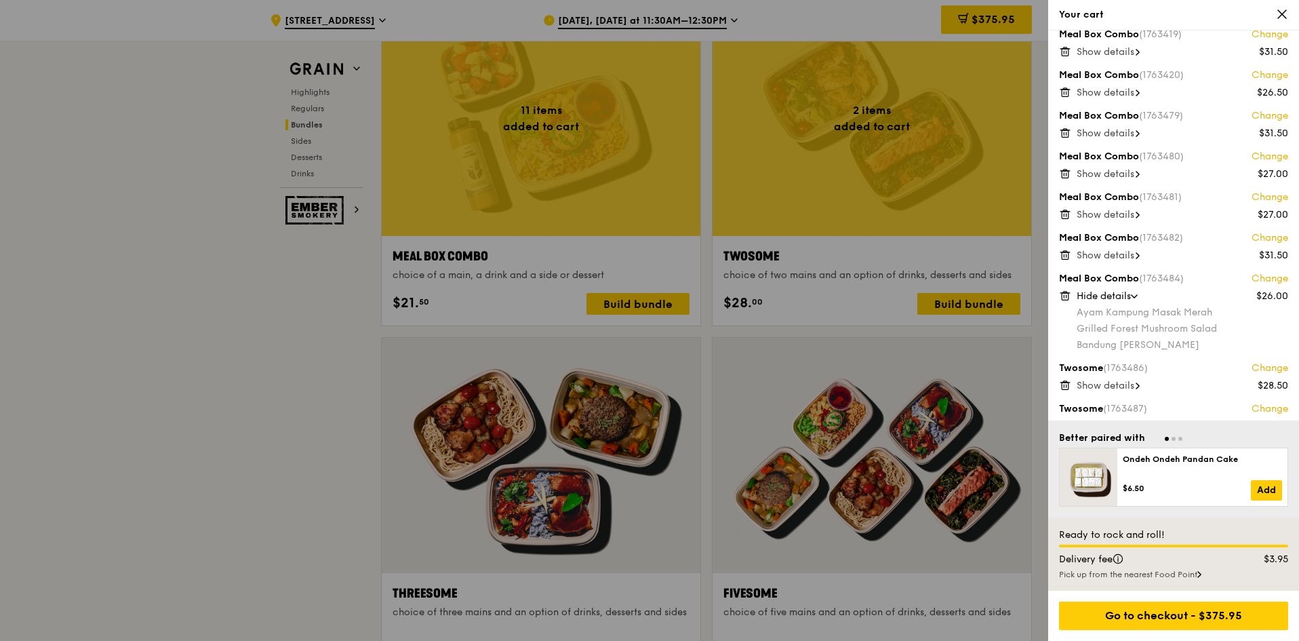
click at [1128, 288] on div "Meal Box Combo (1763484) Change $26.00 Hide details Ayam Kampung Masak Merah Gr…" at bounding box center [1173, 311] width 229 height 79
click at [1128, 294] on span "Hide details" at bounding box center [1104, 296] width 54 height 12
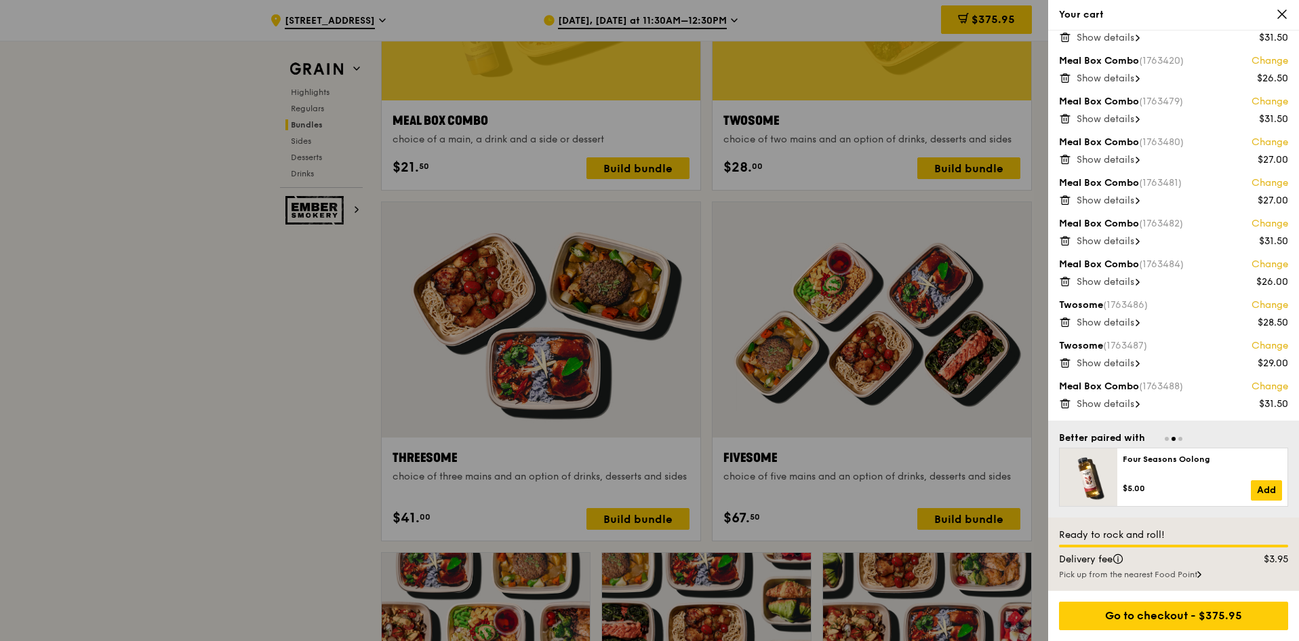
scroll to position [2305, 0]
